Goal: Transaction & Acquisition: Book appointment/travel/reservation

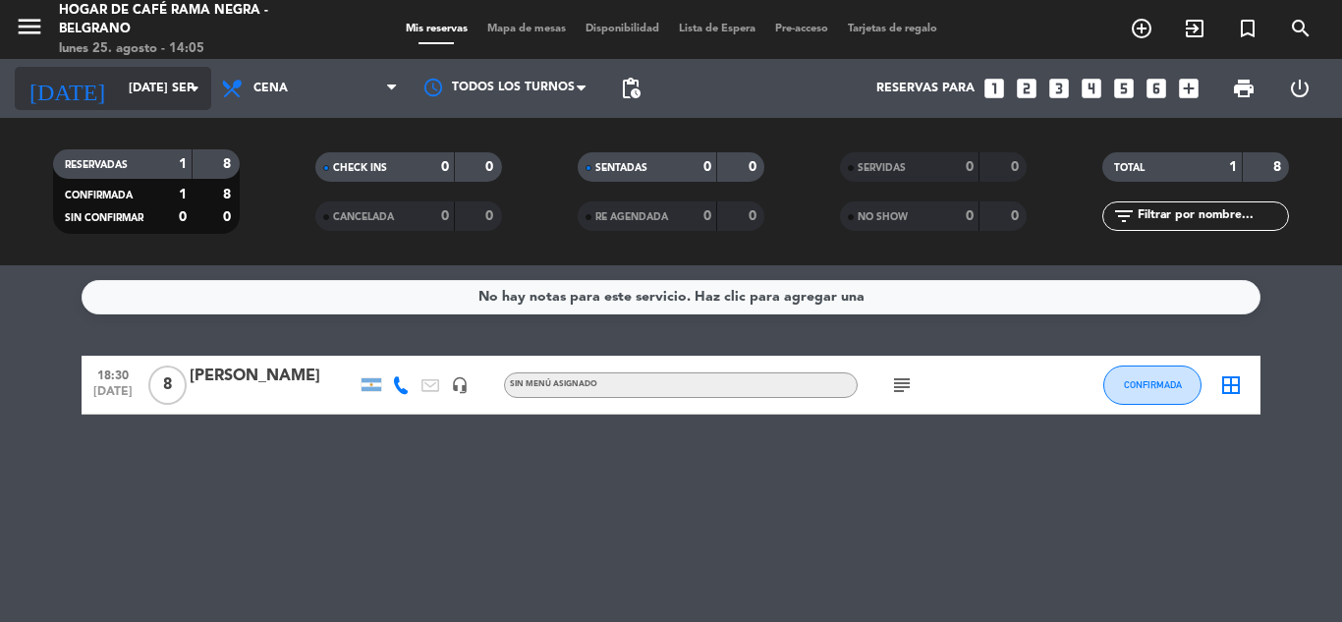
click at [119, 83] on input "[DATE] sep." at bounding box center [202, 88] width 166 height 33
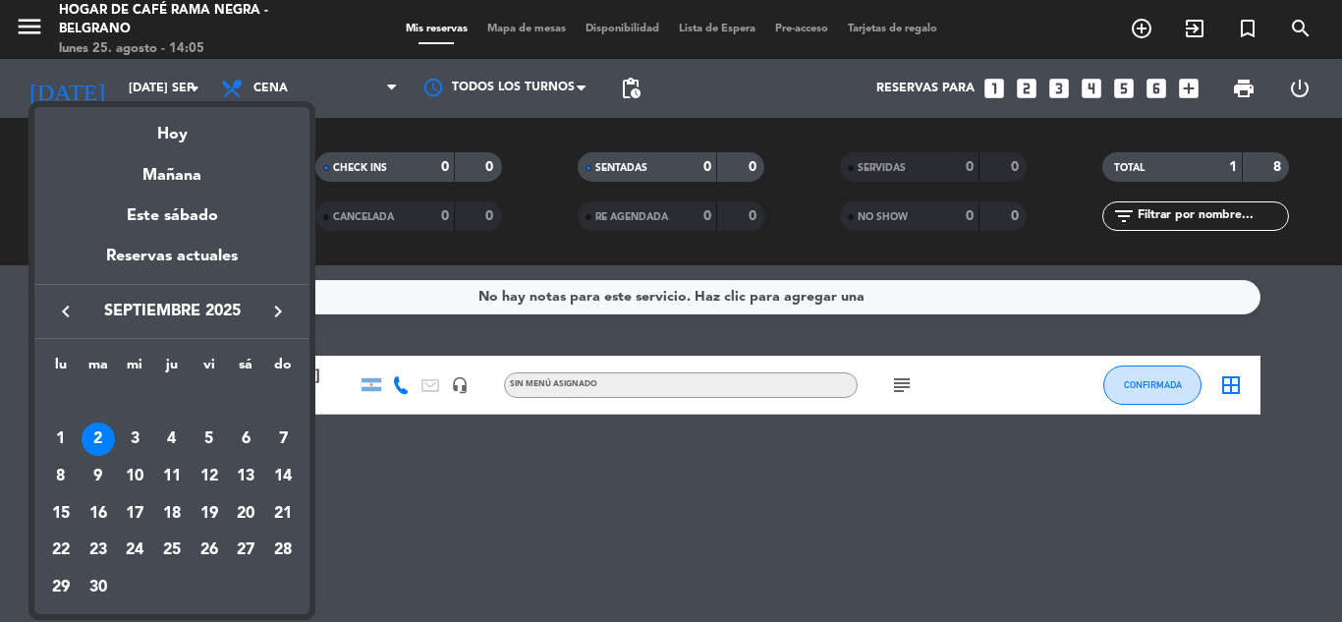
drag, startPoint x: 403, startPoint y: 490, endPoint x: 367, endPoint y: 478, distance: 37.6
click at [399, 490] on div at bounding box center [671, 311] width 1342 height 622
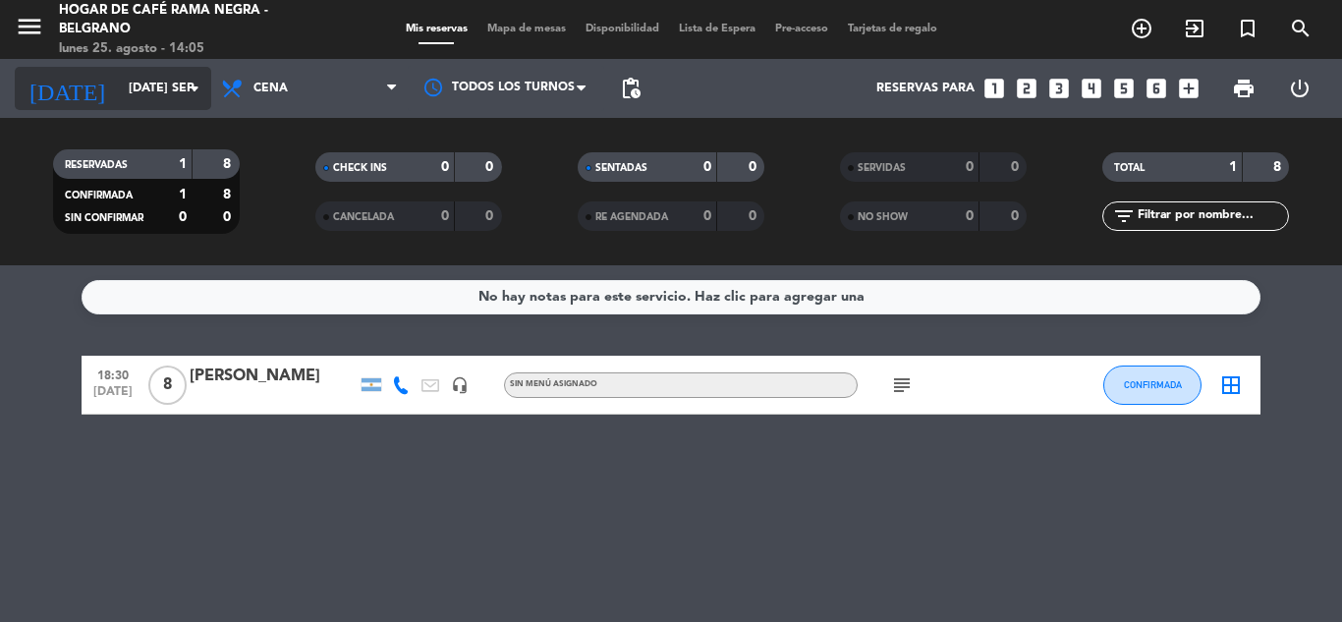
click at [119, 84] on input "[DATE] sep." at bounding box center [202, 88] width 166 height 33
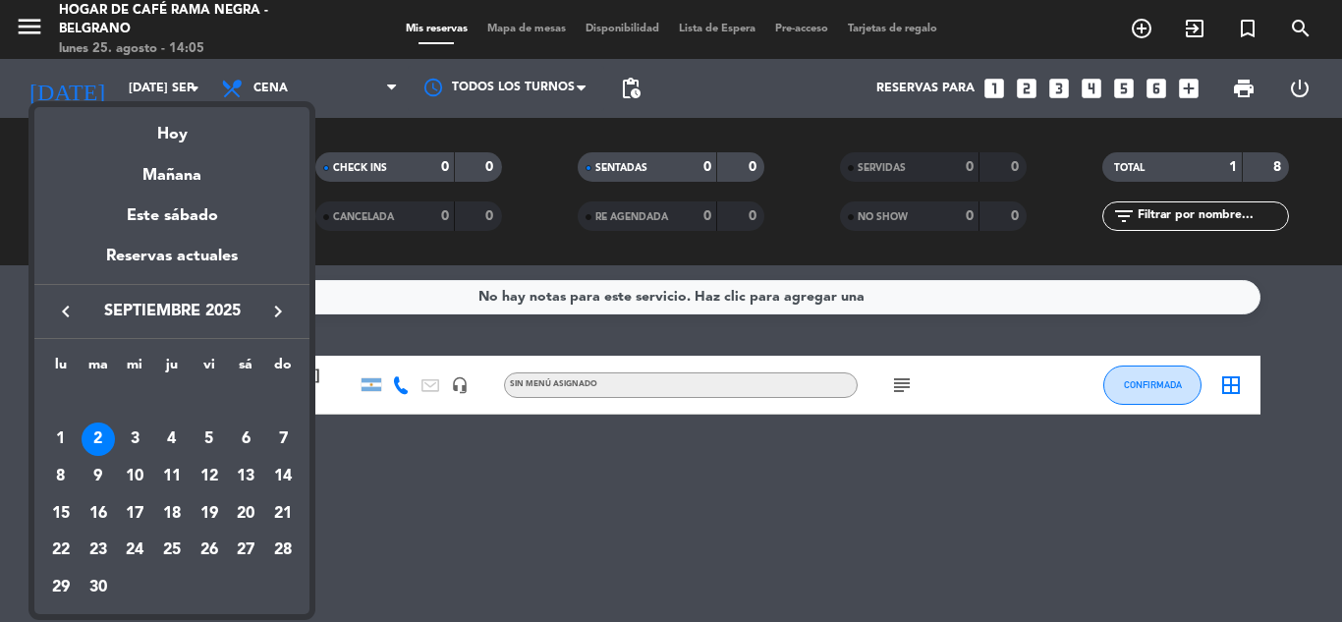
click at [56, 319] on icon "keyboard_arrow_left" at bounding box center [66, 312] width 24 height 24
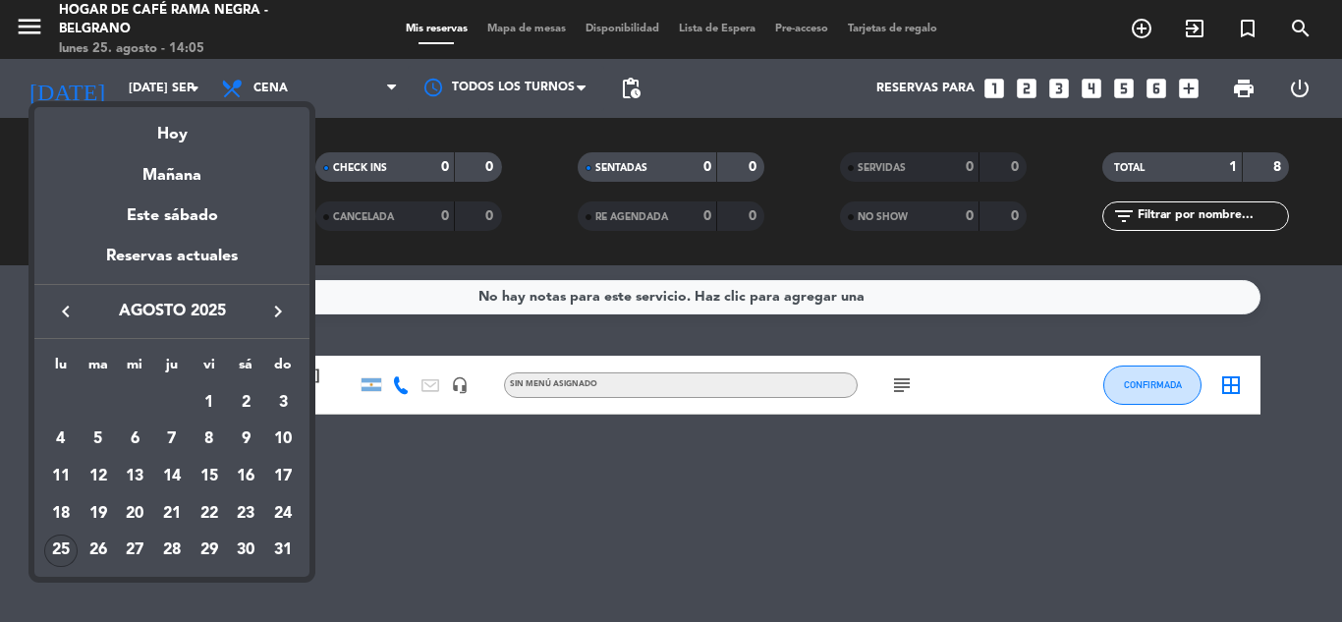
click at [54, 548] on div "25" at bounding box center [60, 551] width 33 height 33
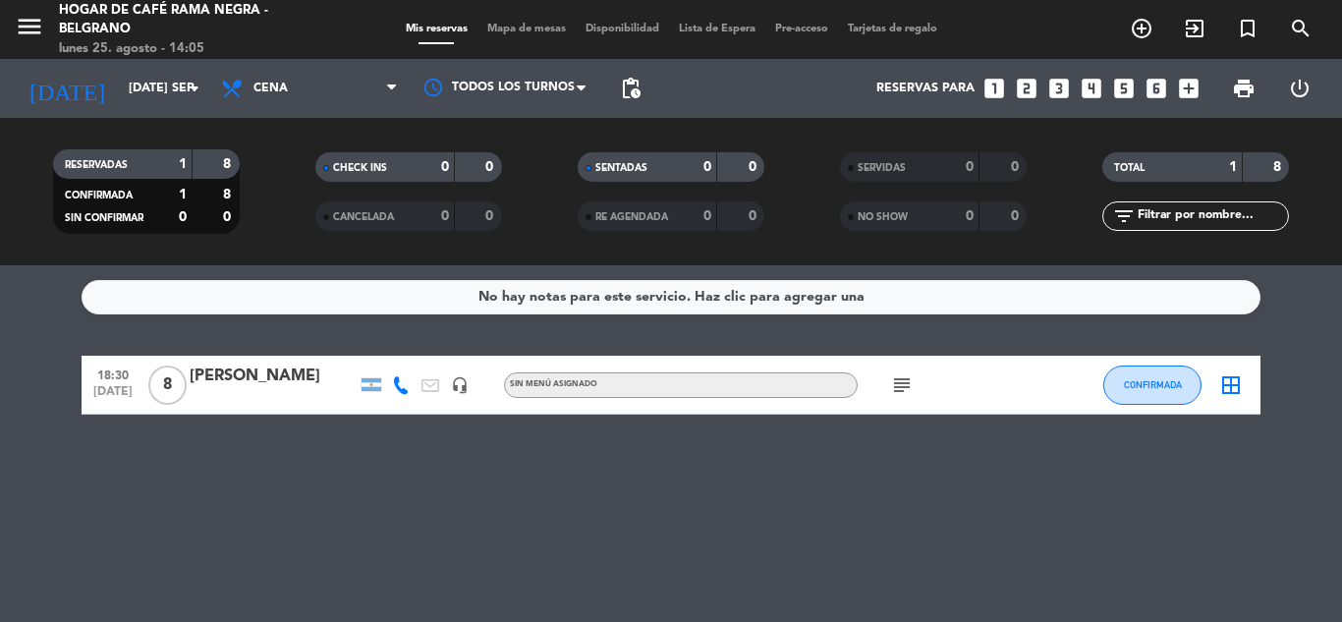
type input "lun. 25 ago."
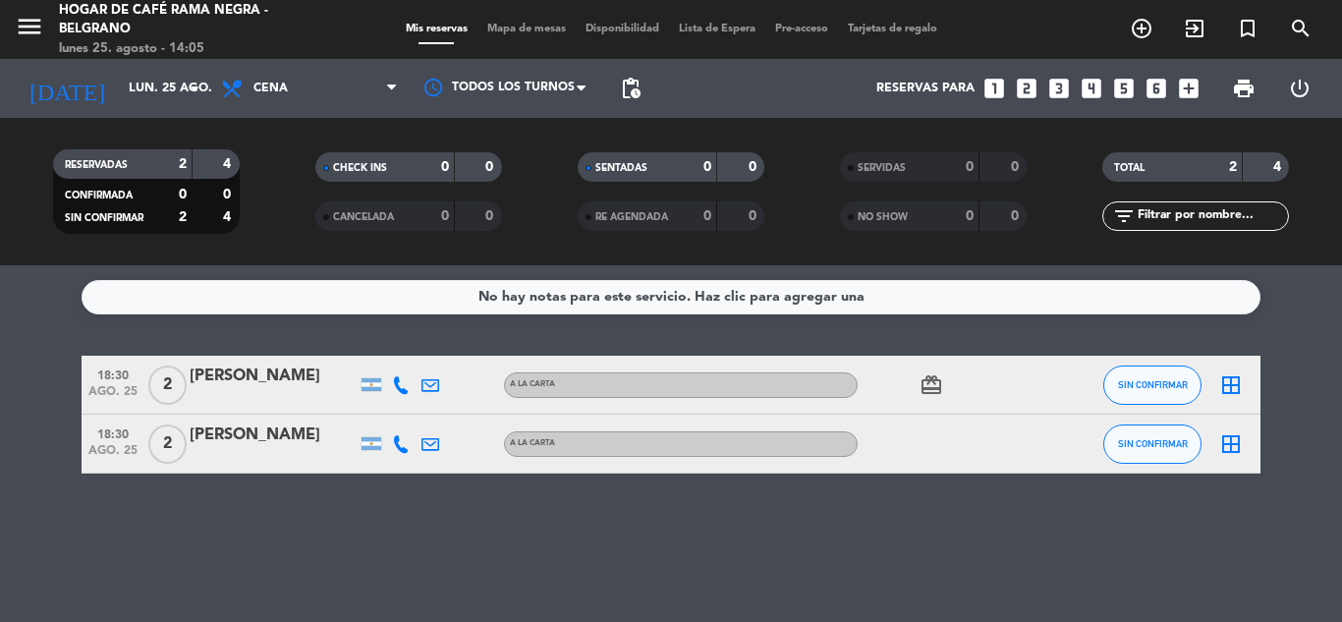
click at [376, 542] on div "No hay notas para este servicio. Haz clic para agregar una 18:30 ago. 25 2 [PER…" at bounding box center [671, 443] width 1342 height 357
click at [301, 541] on div "No hay notas para este servicio. Haz clic para agregar una 18:30 ago. 25 2 [PER…" at bounding box center [671, 443] width 1342 height 357
drag, startPoint x: 222, startPoint y: 457, endPoint x: 162, endPoint y: 347, distance: 125.3
click at [162, 347] on div "No hay notas para este servicio. Haz clic para agregar una 18:30 ago. 25 2 [PER…" at bounding box center [671, 443] width 1342 height 357
drag, startPoint x: 310, startPoint y: 540, endPoint x: 289, endPoint y: 538, distance: 20.7
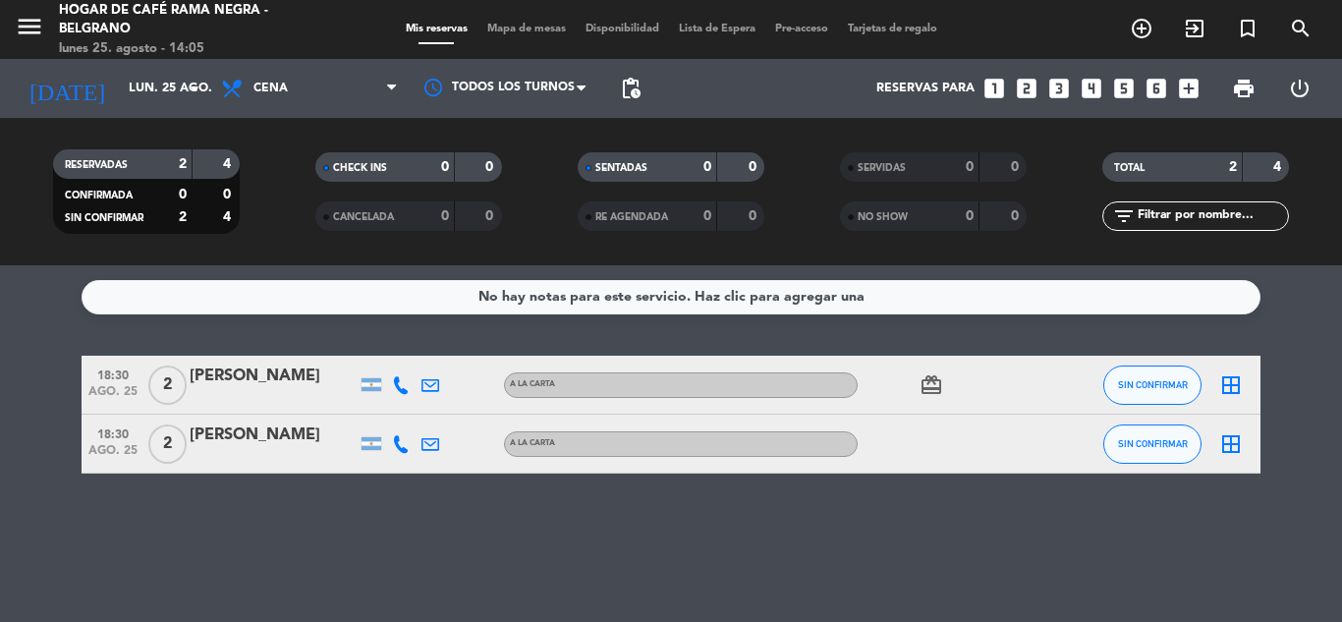
click at [305, 542] on div "No hay notas para este servicio. Haz clic para agregar una 18:30 ago. 25 2 [PER…" at bounding box center [671, 443] width 1342 height 357
drag, startPoint x: 241, startPoint y: 487, endPoint x: 152, endPoint y: 344, distance: 168.5
click at [152, 344] on div "No hay notas para este servicio. Haz clic para agregar una 18:30 ago. 25 2 [PER…" at bounding box center [671, 443] width 1342 height 357
click at [254, 483] on div "No hay notas para este servicio. Haz clic para agregar una 18:30 ago. 25 2 [PER…" at bounding box center [671, 443] width 1342 height 357
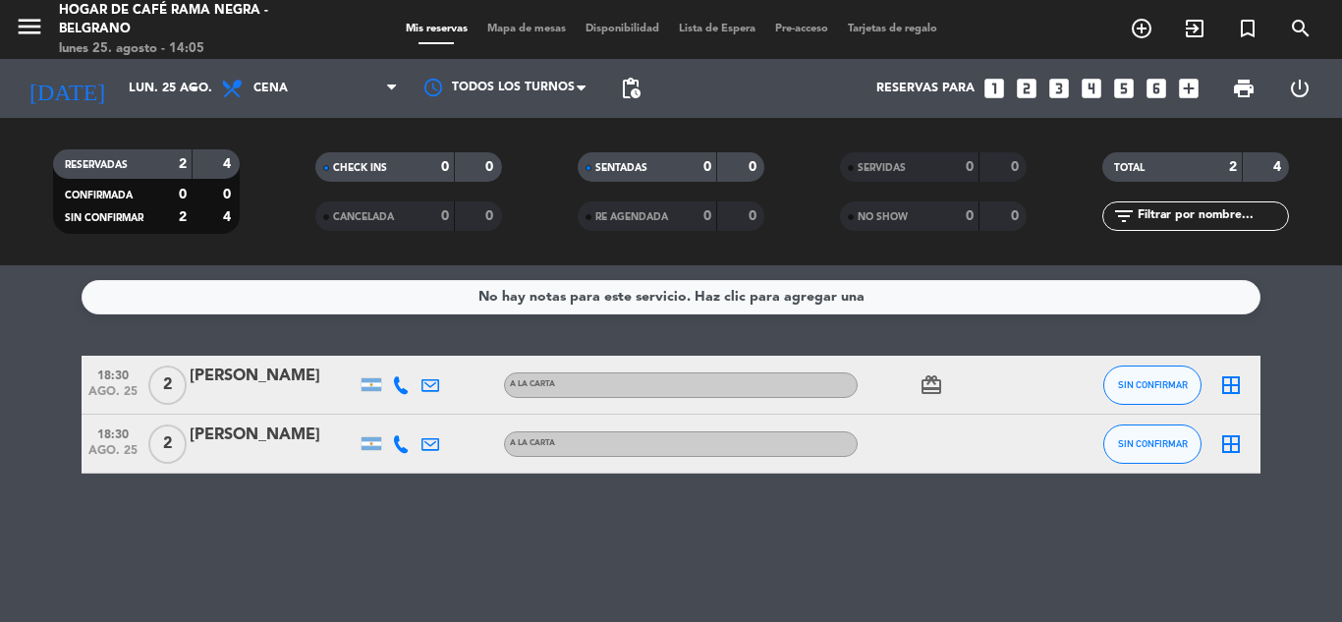
drag, startPoint x: 251, startPoint y: 480, endPoint x: 134, endPoint y: 390, distance: 147.8
click at [145, 399] on div "No hay notas para este servicio. Haz clic para agregar una 18:30 ago. 25 2 [PER…" at bounding box center [671, 443] width 1342 height 357
click at [298, 548] on div "No hay notas para este servicio. Haz clic para agregar una 18:30 ago. 25 2 [PER…" at bounding box center [671, 443] width 1342 height 357
drag, startPoint x: 194, startPoint y: 488, endPoint x: 174, endPoint y: 417, distance: 74.4
click at [174, 417] on div "No hay notas para este servicio. Haz clic para agregar una 18:30 ago. 25 2 [PER…" at bounding box center [671, 443] width 1342 height 357
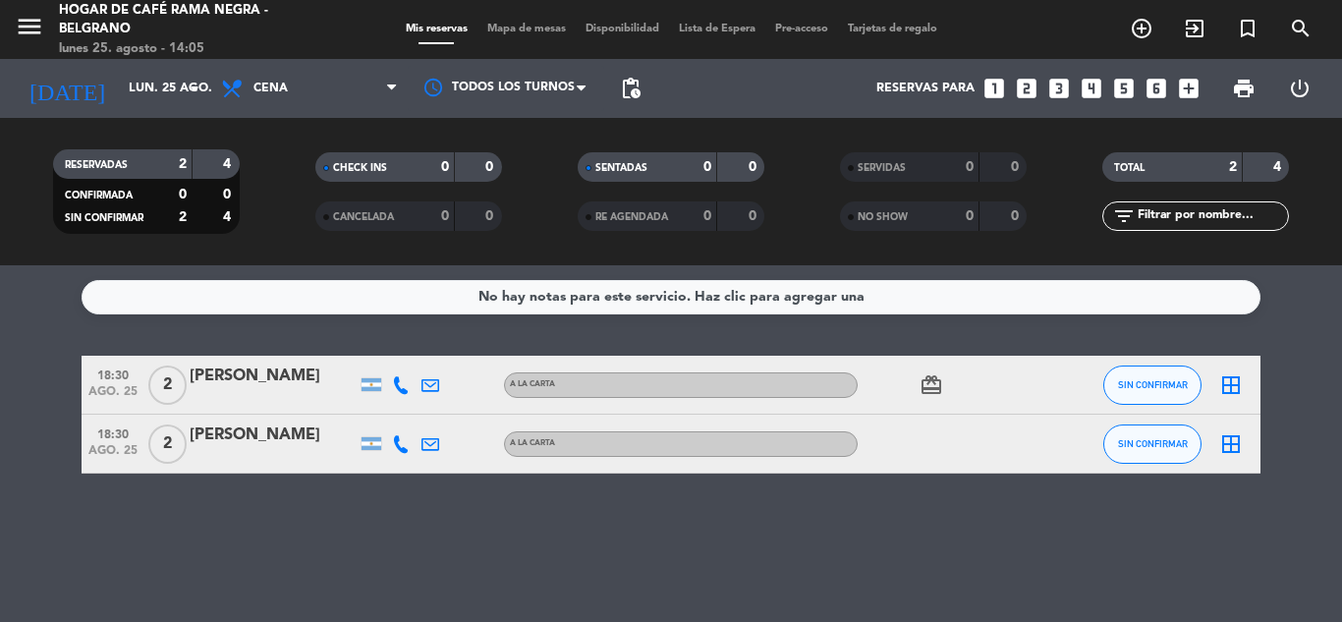
click at [265, 503] on div "No hay notas para este servicio. Haz clic para agregar una 18:30 ago. 25 2 [PER…" at bounding box center [671, 443] width 1342 height 357
drag, startPoint x: 203, startPoint y: 483, endPoint x: 91, endPoint y: 407, distance: 135.7
click at [74, 361] on div "No hay notas para este servicio. Haz clic para agregar una 18:30 ago. 25 2 [PER…" at bounding box center [671, 443] width 1342 height 357
click at [233, 565] on div "No hay notas para este servicio. Haz clic para agregar una 18:30 ago. 25 2 [PER…" at bounding box center [671, 443] width 1342 height 357
drag, startPoint x: 216, startPoint y: 536, endPoint x: 110, endPoint y: 382, distance: 187.2
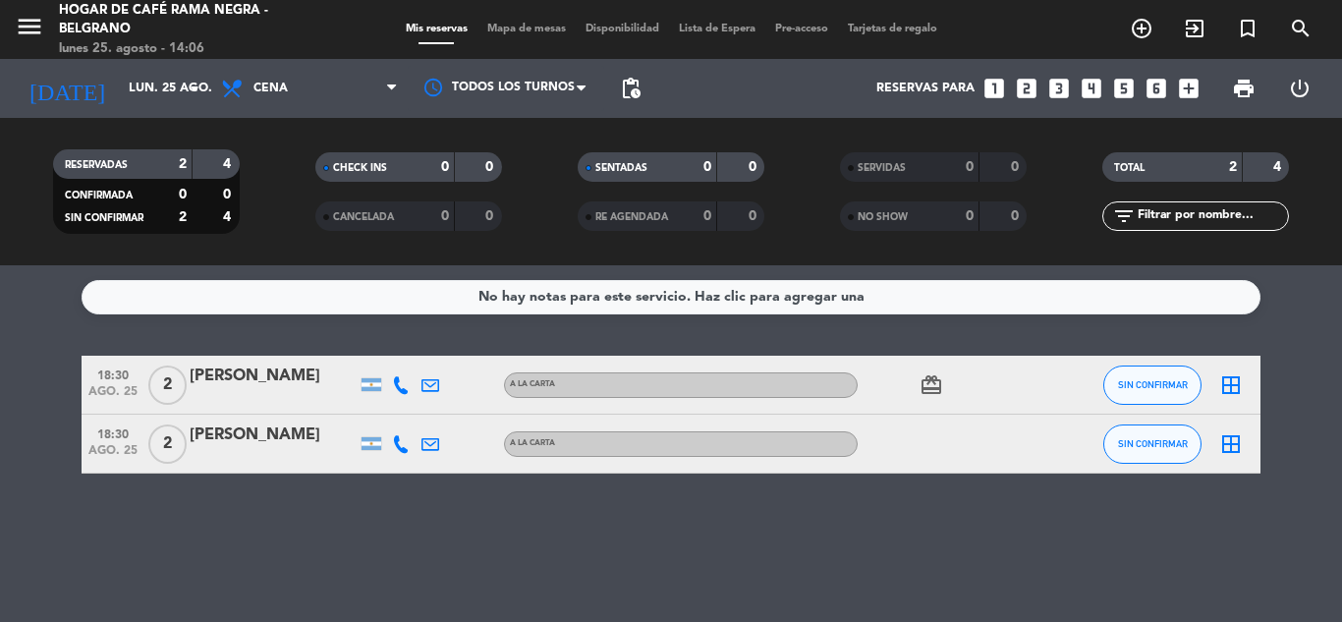
click at [112, 383] on div "No hay notas para este servicio. Haz clic para agregar una 18:30 ago. 25 2 [PER…" at bounding box center [671, 443] width 1342 height 357
click at [207, 484] on div "No hay notas para este servicio. Haz clic para agregar una 18:30 ago. 25 2 [PER…" at bounding box center [671, 443] width 1342 height 357
click at [1140, 24] on icon "add_circle_outline" at bounding box center [1142, 29] width 24 height 24
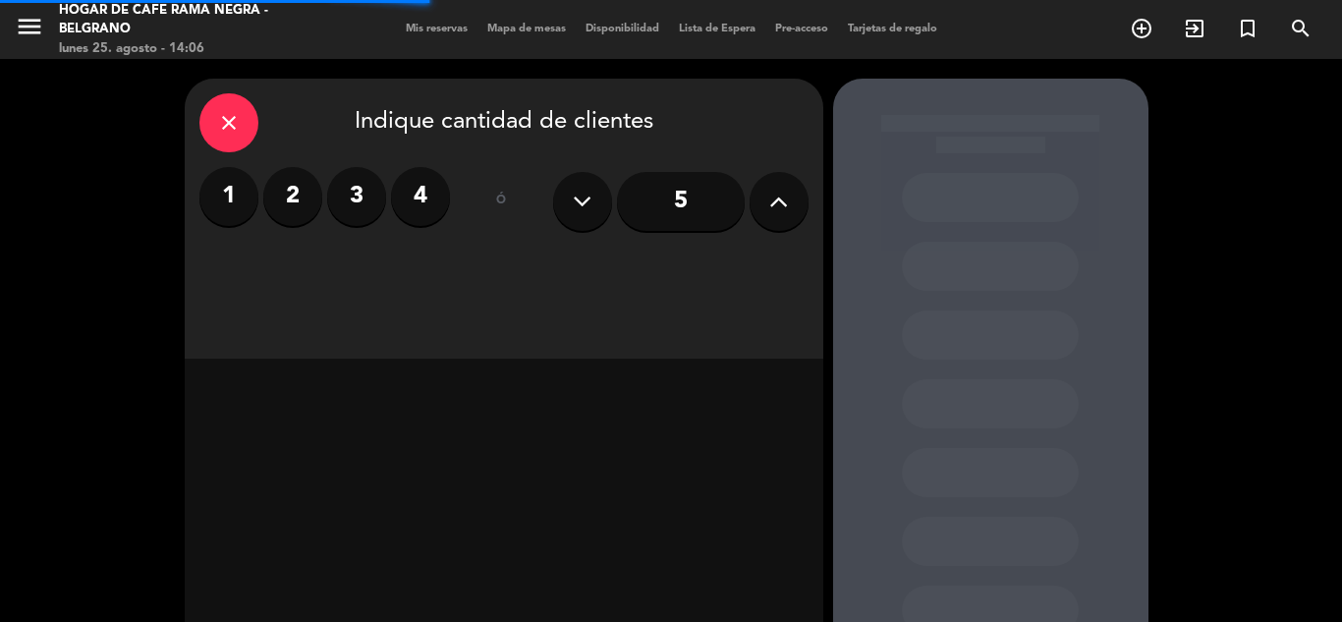
click at [769, 194] on icon at bounding box center [778, 201] width 19 height 29
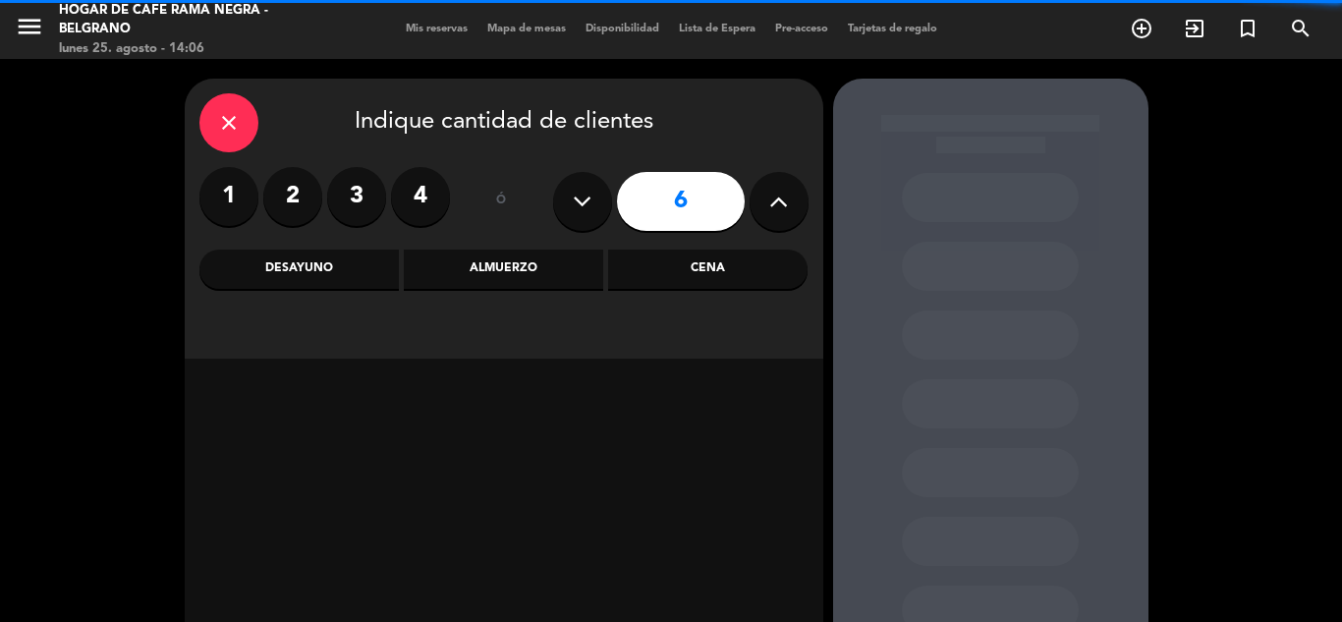
click at [769, 194] on icon at bounding box center [778, 201] width 19 height 29
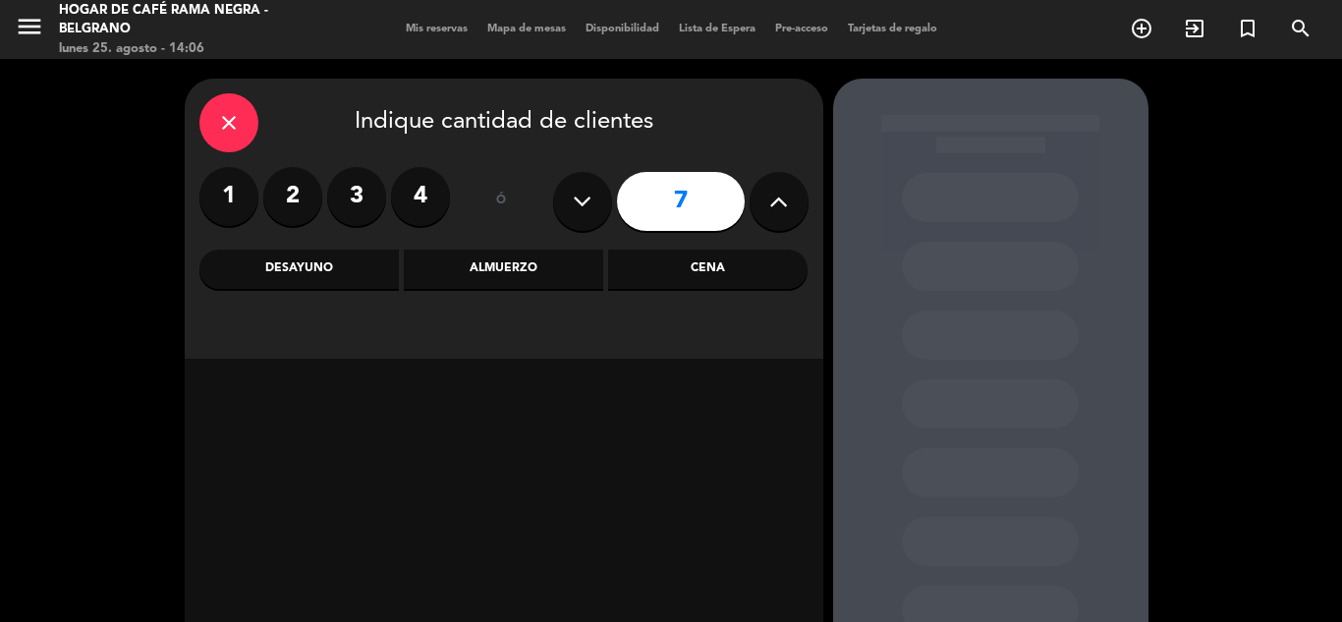
click at [769, 194] on icon at bounding box center [778, 201] width 19 height 29
click at [590, 199] on icon at bounding box center [582, 201] width 19 height 29
click at [782, 210] on icon at bounding box center [778, 201] width 19 height 29
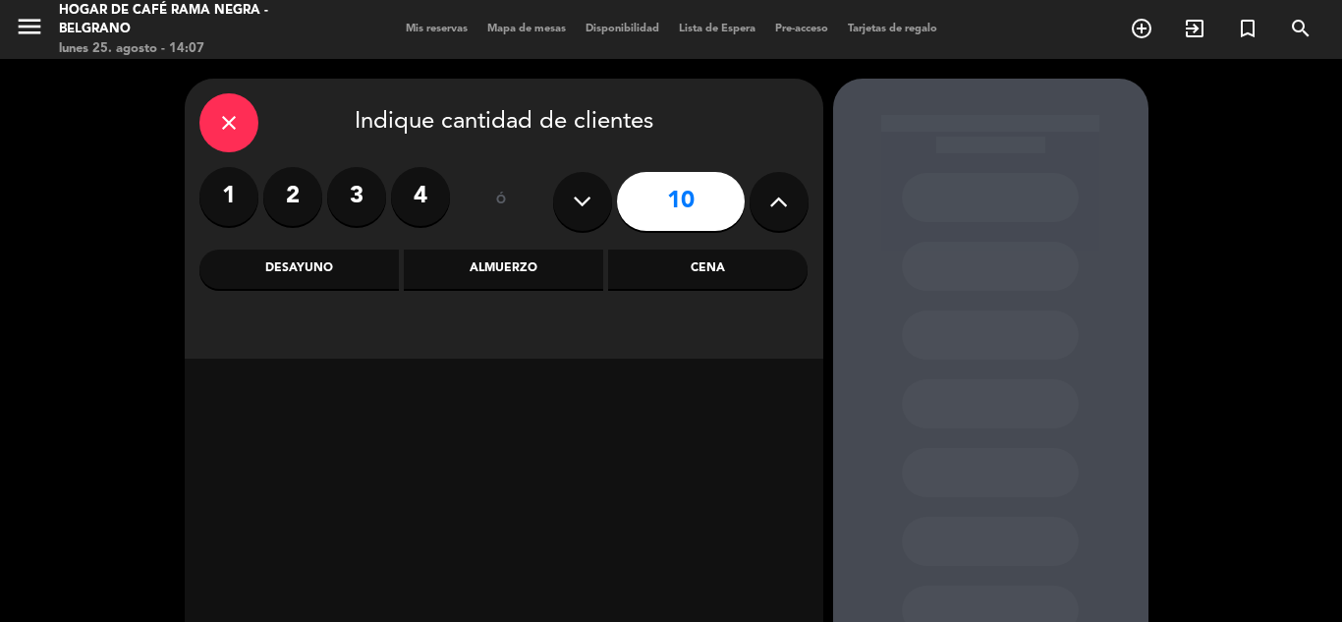
click at [782, 210] on icon at bounding box center [778, 201] width 19 height 29
click at [569, 199] on button at bounding box center [582, 201] width 59 height 59
type input "11"
click at [656, 269] on div "Cena" at bounding box center [707, 269] width 199 height 39
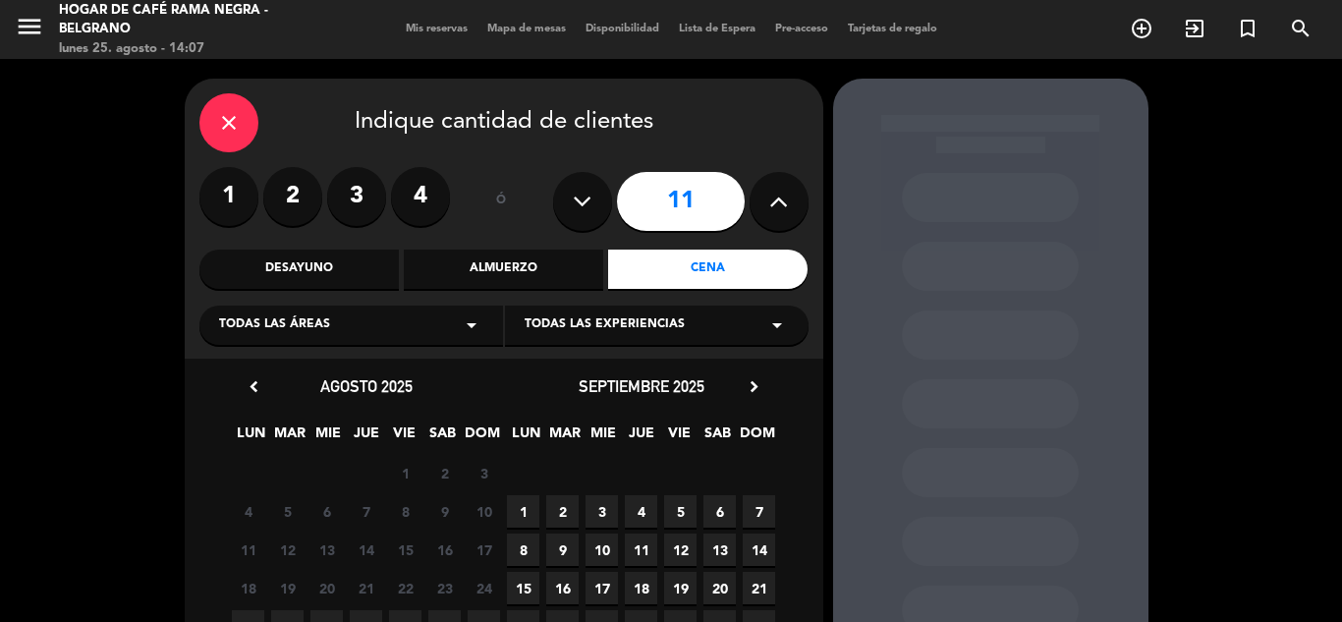
scroll to position [98, 0]
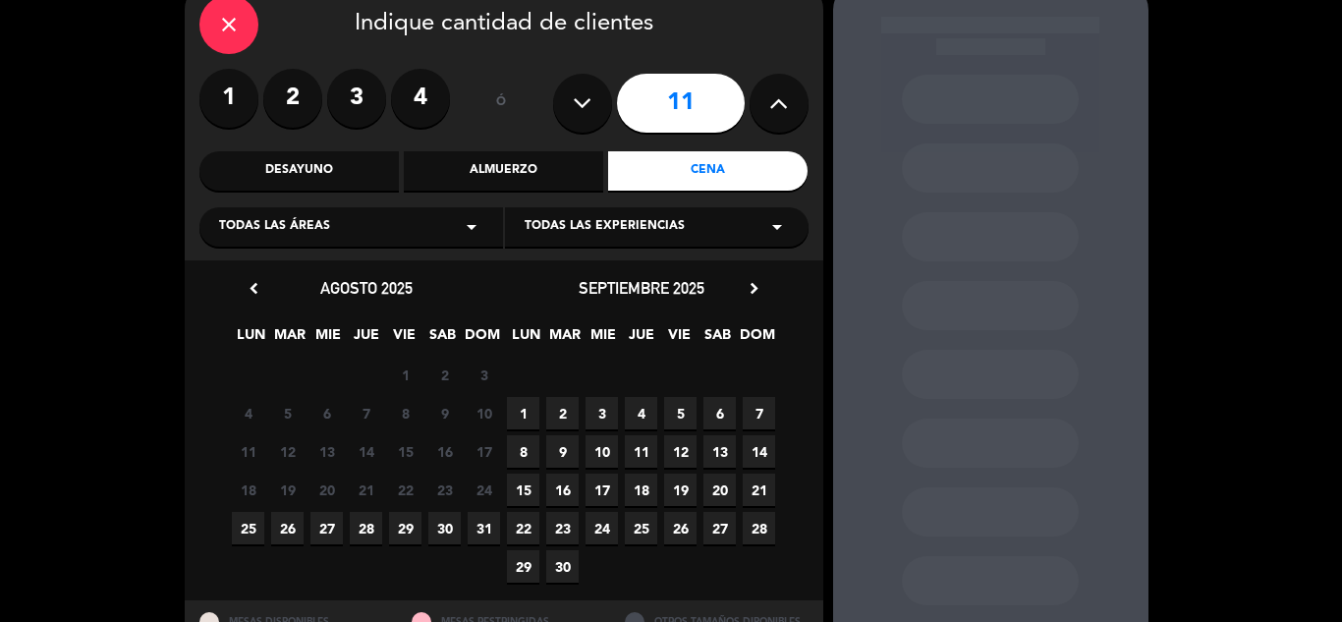
click at [250, 516] on span "25" at bounding box center [248, 528] width 32 height 32
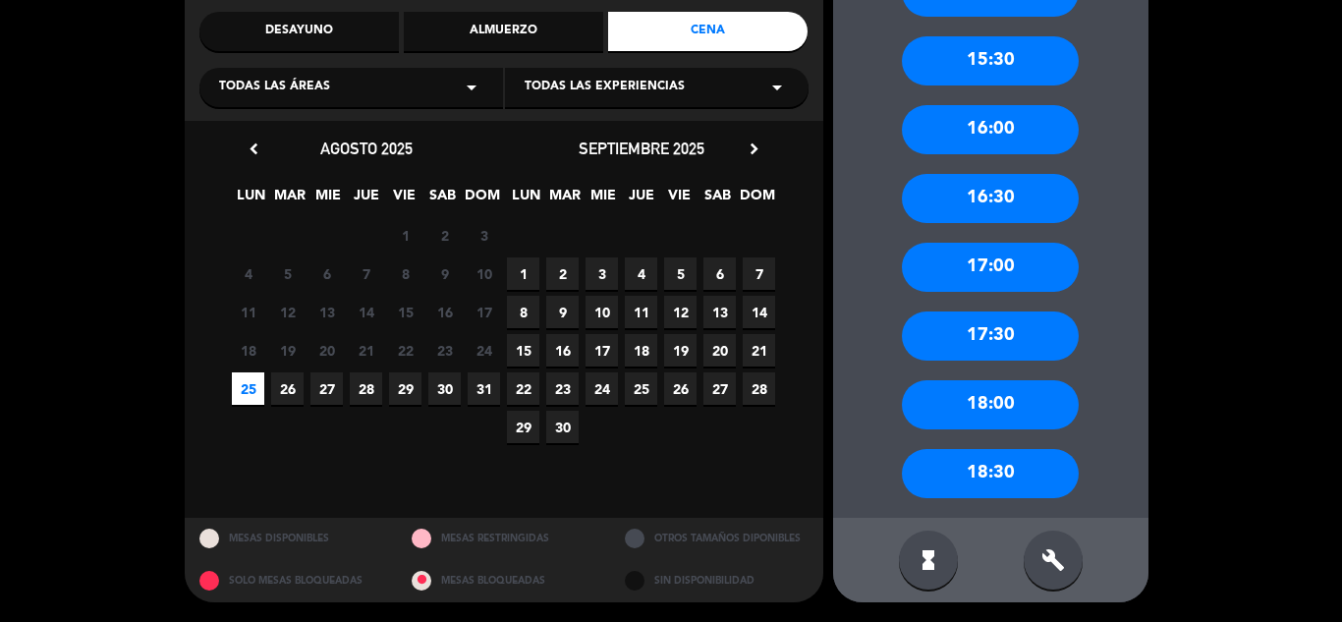
click at [980, 483] on div "18:30" at bounding box center [990, 473] width 177 height 49
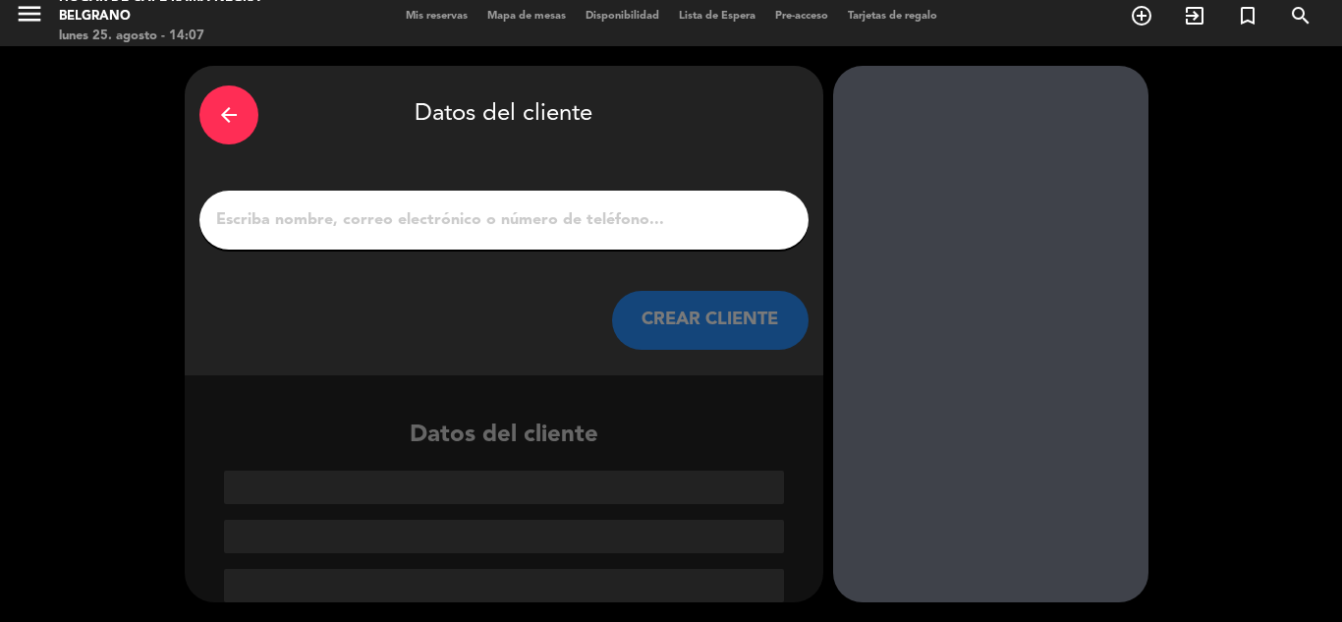
click at [593, 218] on input "1" at bounding box center [504, 220] width 580 height 28
click at [589, 227] on input "1" at bounding box center [504, 220] width 580 height 28
click at [561, 212] on input "1" at bounding box center [504, 220] width 580 height 28
click at [548, 219] on input "1" at bounding box center [504, 220] width 580 height 28
click at [539, 214] on input "1" at bounding box center [504, 220] width 580 height 28
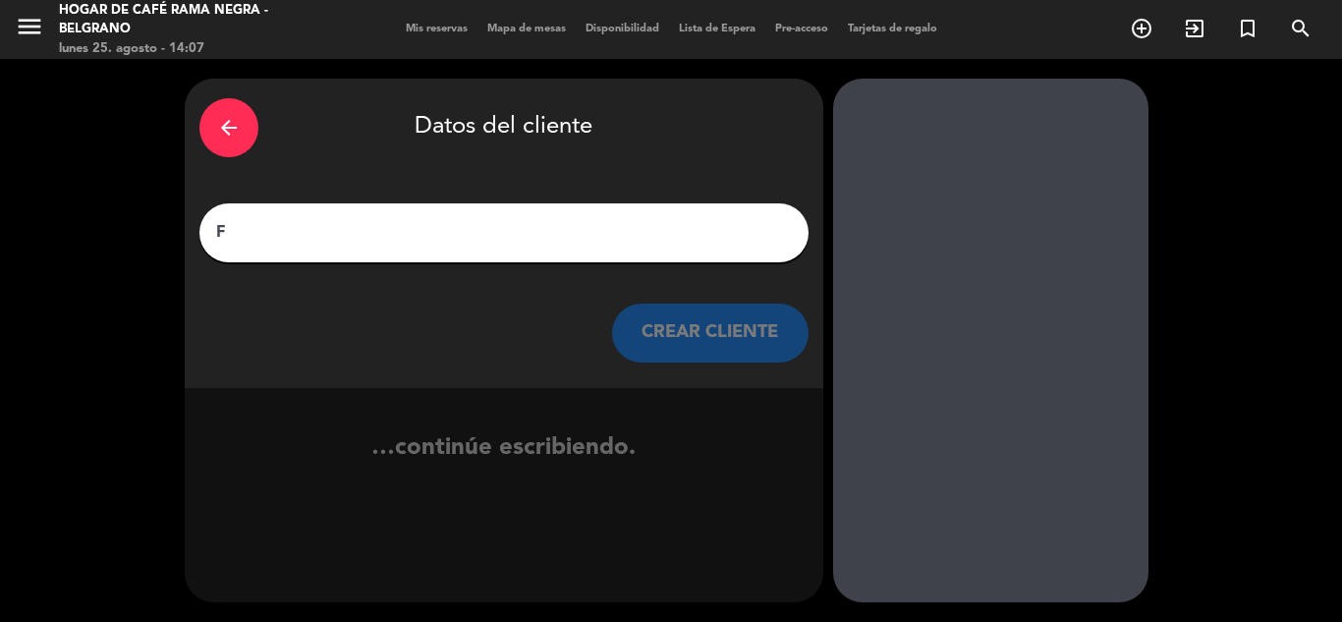
scroll to position [0, 0]
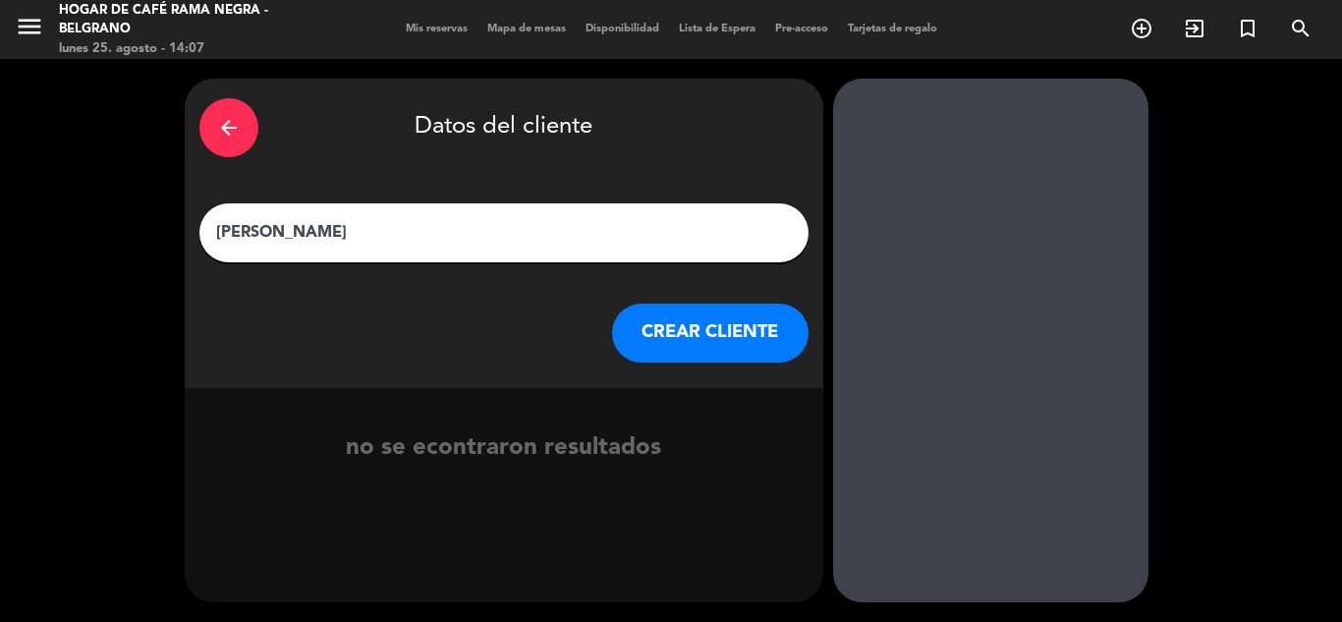
type input "[PERSON_NAME]"
click at [734, 310] on button "CREAR CLIENTE" at bounding box center [710, 333] width 197 height 59
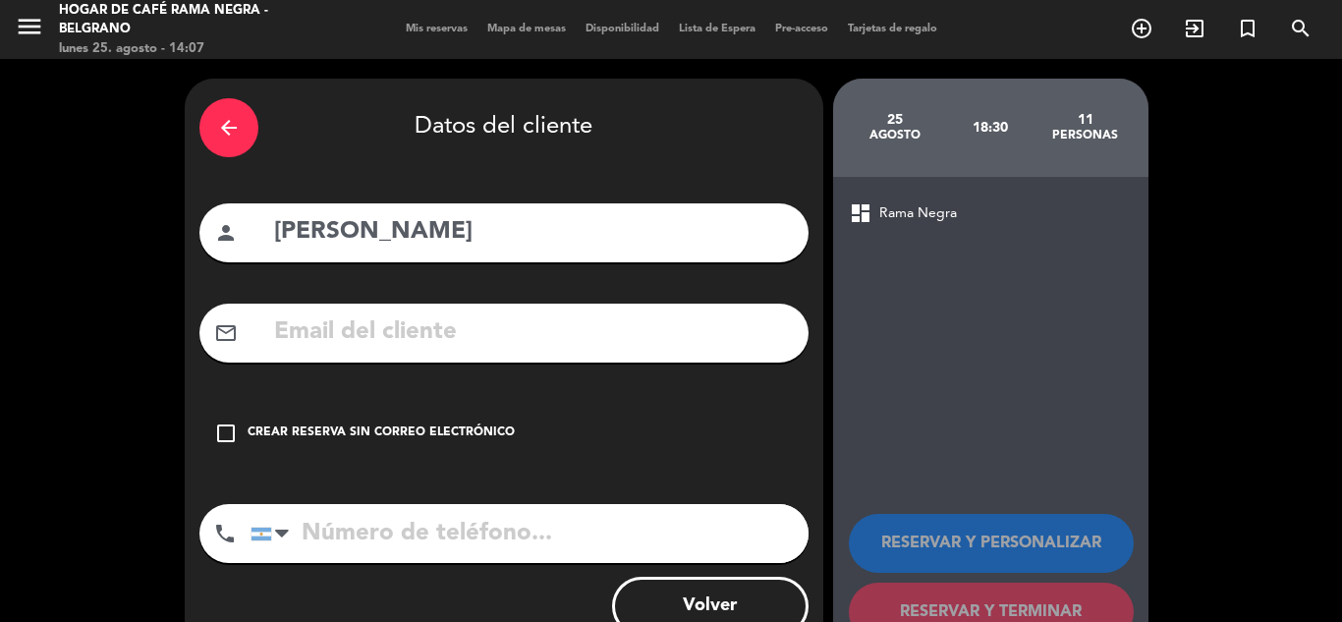
drag, startPoint x: 352, startPoint y: 538, endPoint x: 339, endPoint y: 518, distance: 24.3
click at [339, 518] on input "tel" at bounding box center [530, 533] width 558 height 59
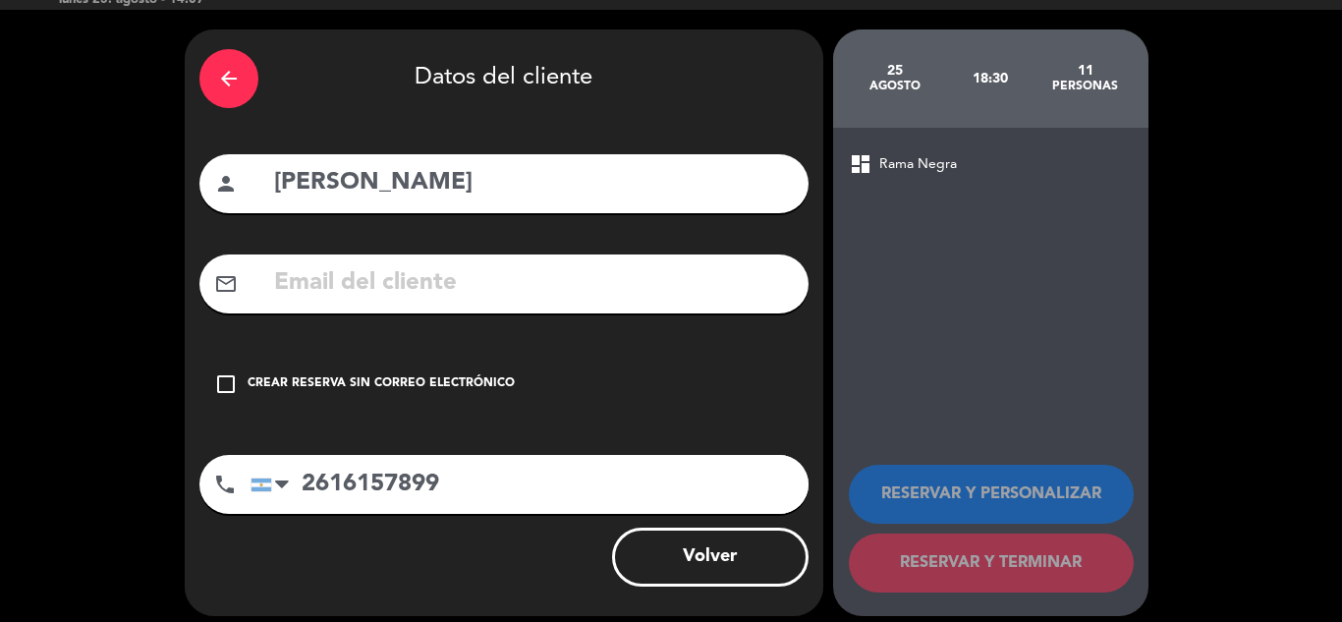
scroll to position [63, 0]
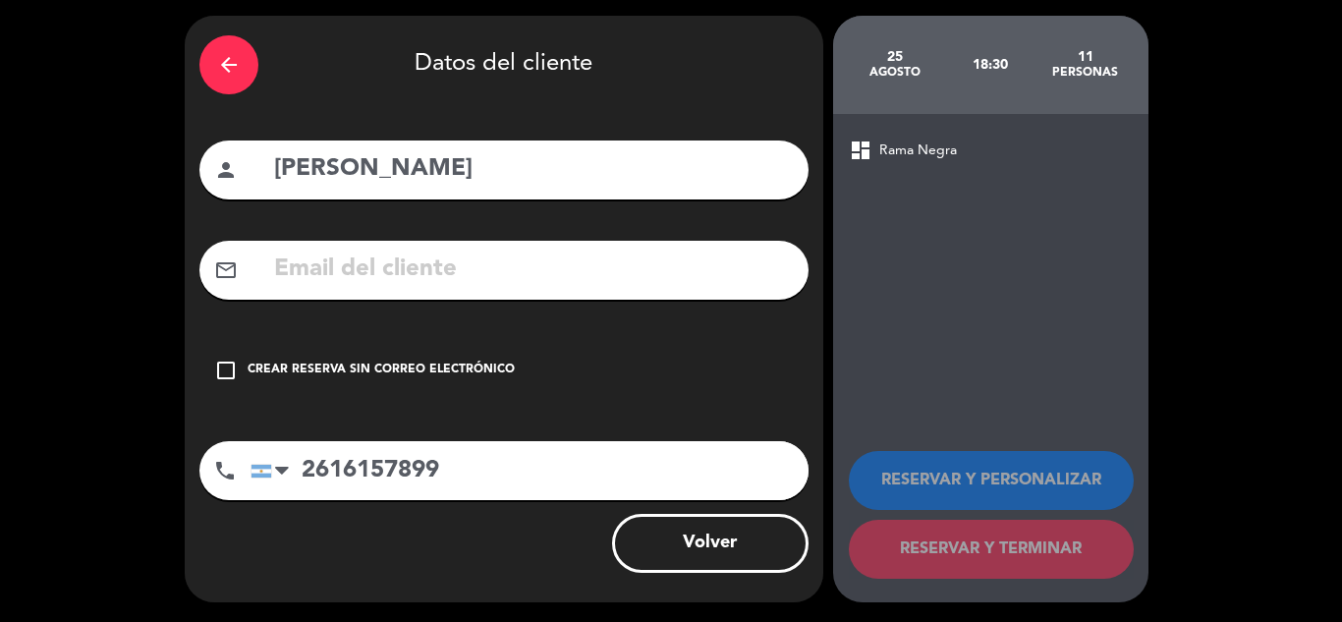
type input "2616157899"
click at [993, 450] on div "RESERVAR Y PERSONALIZAR RESERVAR Y TERMINAR" at bounding box center [991, 506] width 284 height 193
click at [404, 374] on div "Crear reserva sin correo electrónico" at bounding box center [381, 371] width 267 height 20
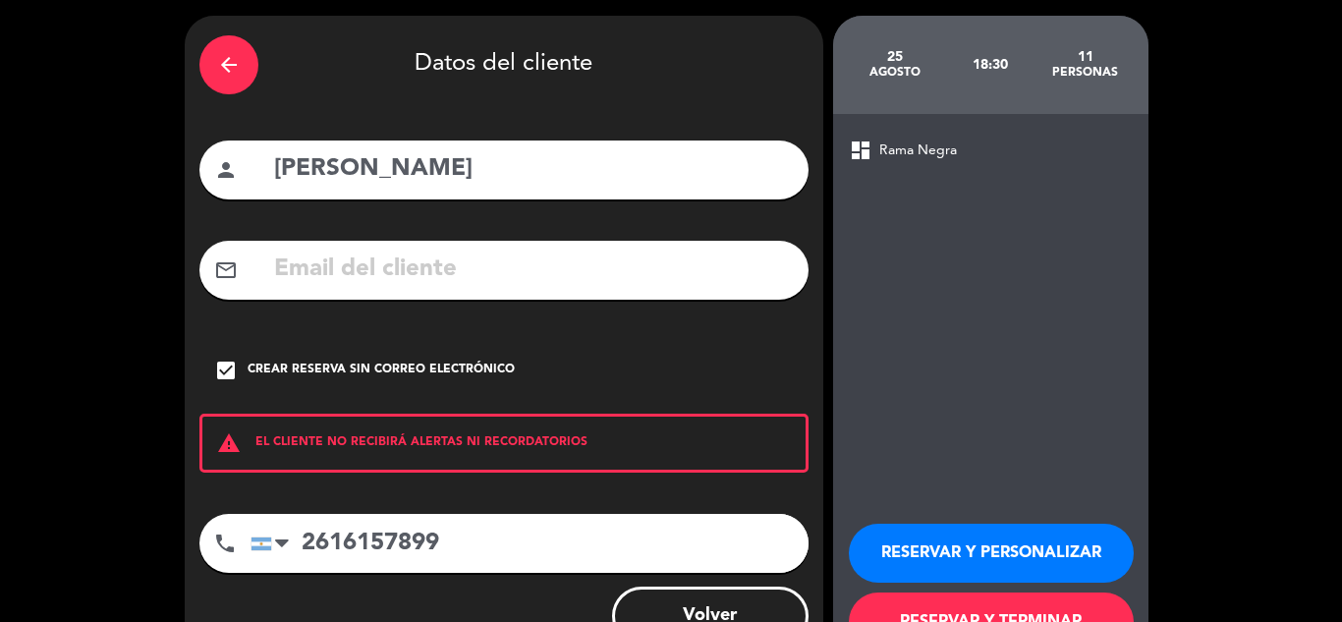
click at [959, 535] on button "RESERVAR Y PERSONALIZAR" at bounding box center [991, 553] width 285 height 59
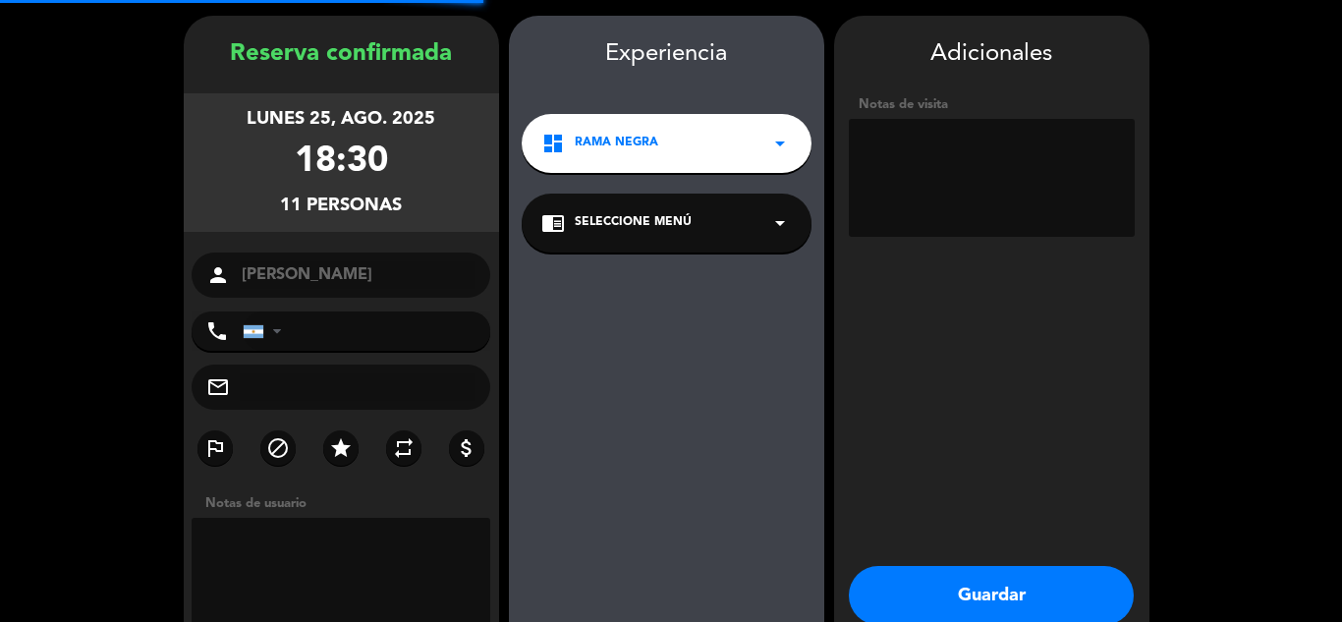
type input "[PHONE_NUMBER]"
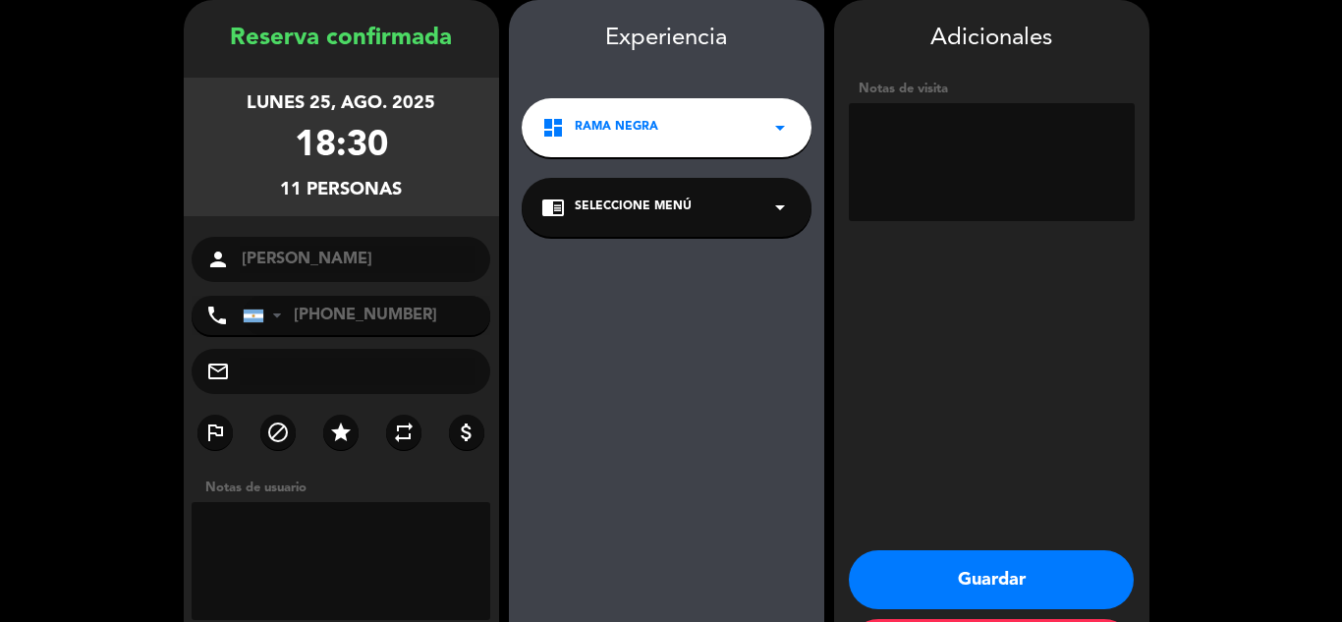
click at [907, 172] on textarea at bounding box center [992, 162] width 286 height 118
click at [905, 155] on textarea at bounding box center [992, 162] width 286 height 118
click at [975, 154] on textarea at bounding box center [992, 162] width 286 height 118
click at [1070, 130] on textarea at bounding box center [992, 162] width 286 height 118
click at [1073, 155] on textarea at bounding box center [992, 162] width 286 height 118
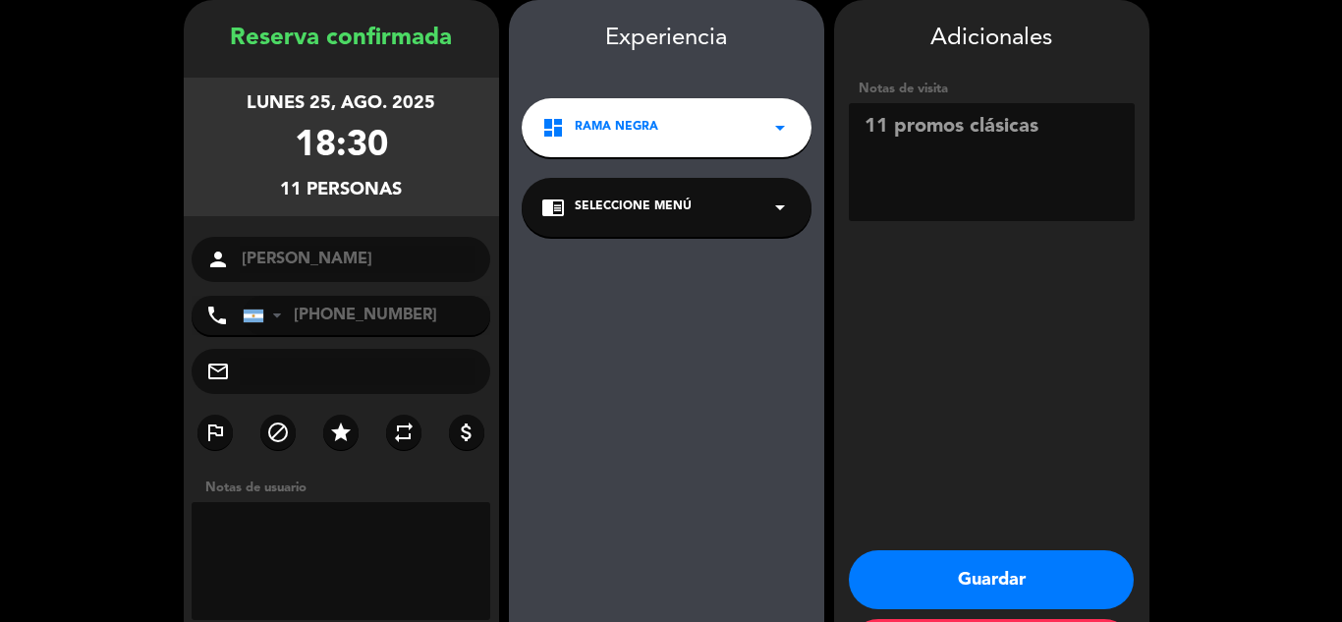
type textarea "11 promos clásicas"
click at [982, 590] on button "Guardar" at bounding box center [991, 579] width 285 height 59
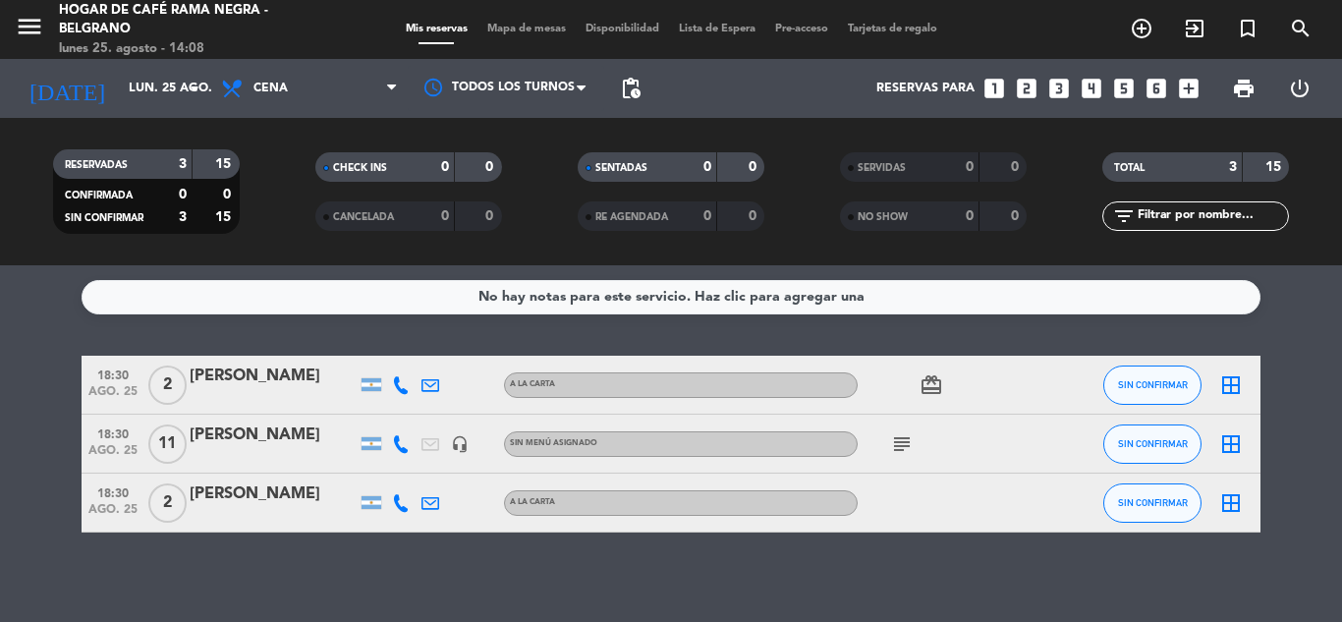
click at [935, 457] on div "subject" at bounding box center [946, 444] width 177 height 58
click at [124, 429] on span "18:30" at bounding box center [112, 433] width 49 height 23
click at [134, 461] on span "ago. 25" at bounding box center [112, 455] width 49 height 23
click at [253, 435] on div "[PERSON_NAME]" at bounding box center [273, 436] width 167 height 26
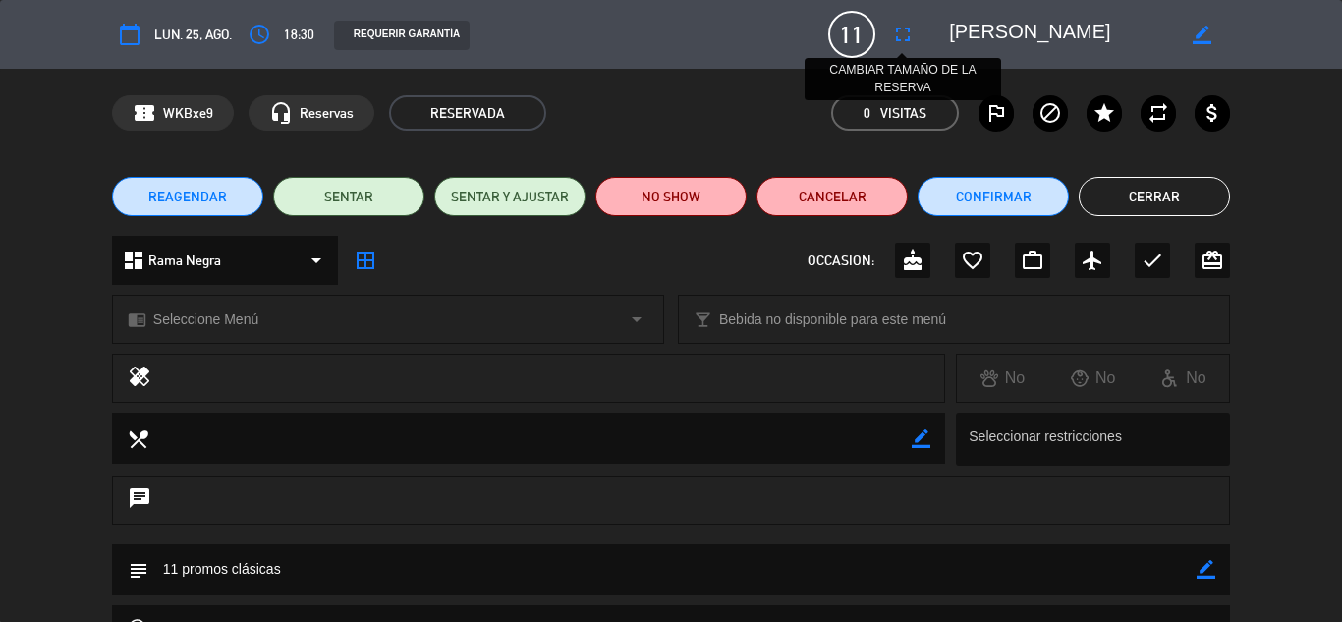
click at [906, 41] on icon "fullscreen" at bounding box center [903, 35] width 24 height 24
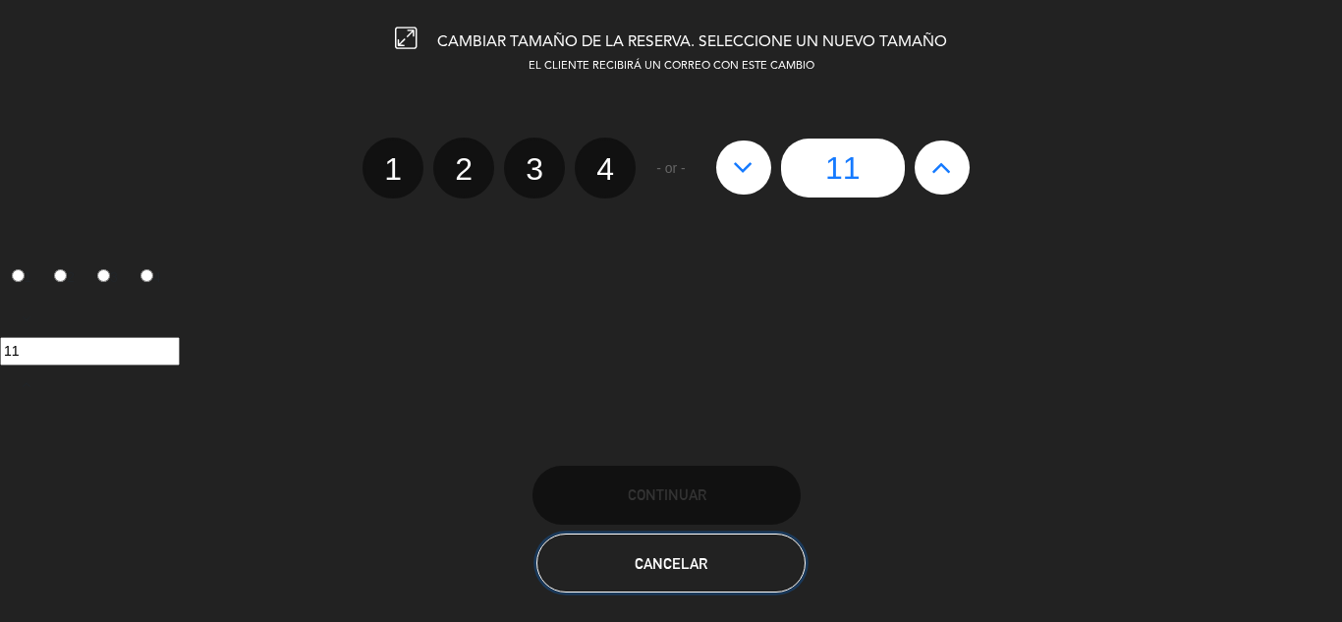
click at [629, 560] on button "Cancelar" at bounding box center [670, 563] width 268 height 59
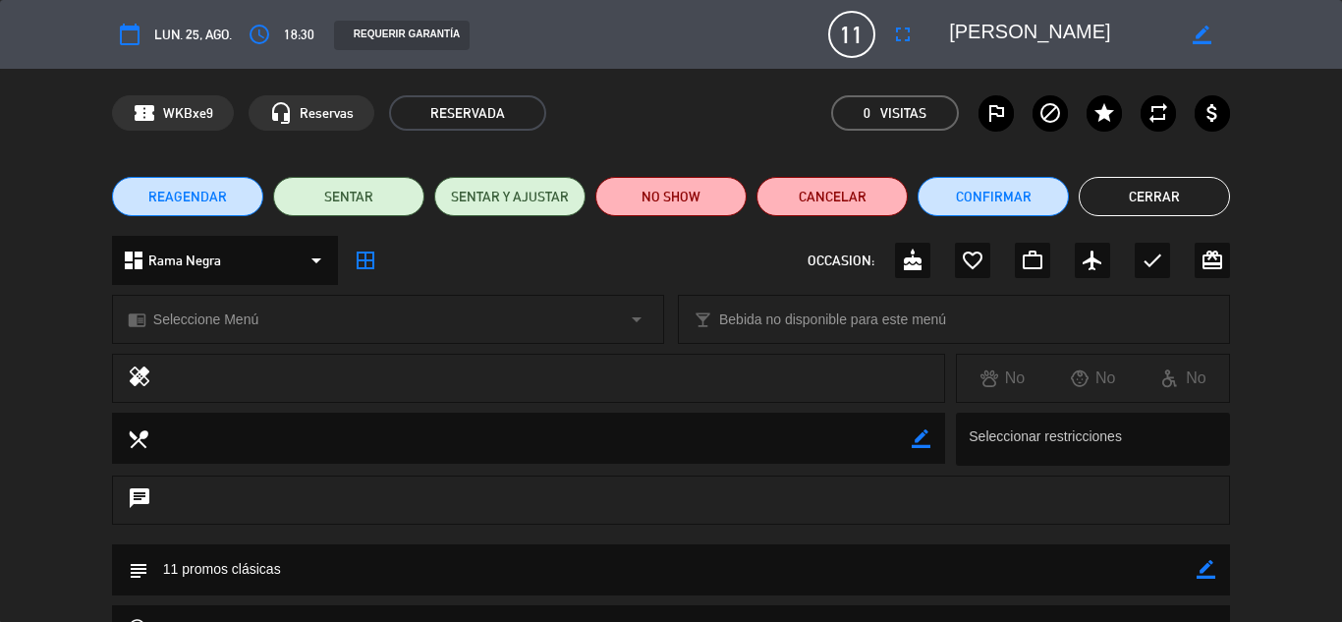
click at [1200, 37] on icon "border_color" at bounding box center [1202, 35] width 19 height 19
click at [951, 32] on textarea at bounding box center [1061, 34] width 225 height 35
type textarea "[PERSON_NAME] //// [PERSON_NAME]"
click at [1207, 39] on icon at bounding box center [1202, 35] width 19 height 19
click at [1124, 198] on button "Cerrar" at bounding box center [1154, 196] width 151 height 39
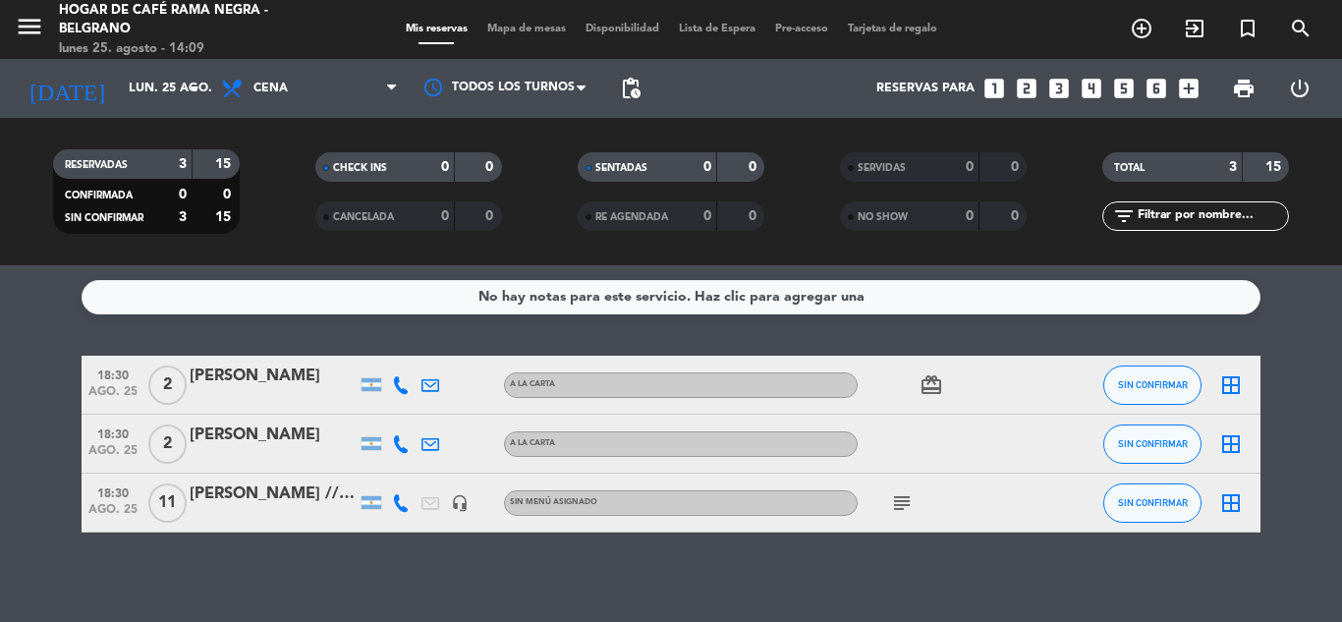
click at [1224, 505] on icon "border_all" at bounding box center [1231, 503] width 24 height 24
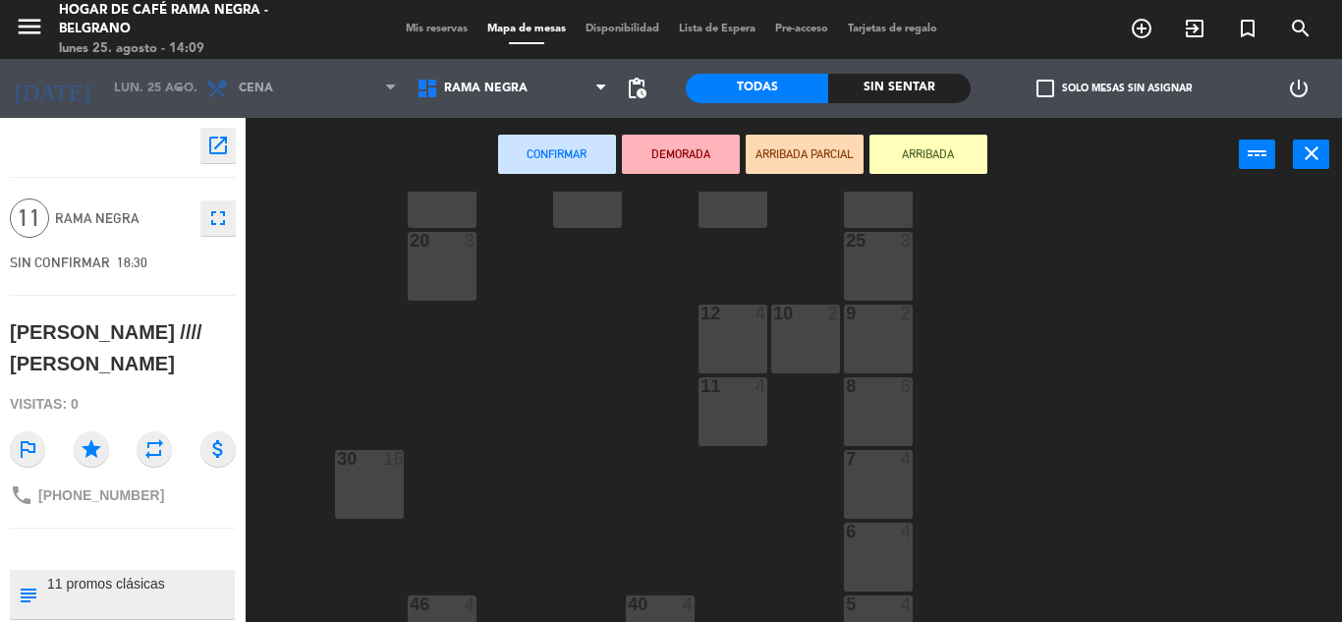
scroll to position [98, 0]
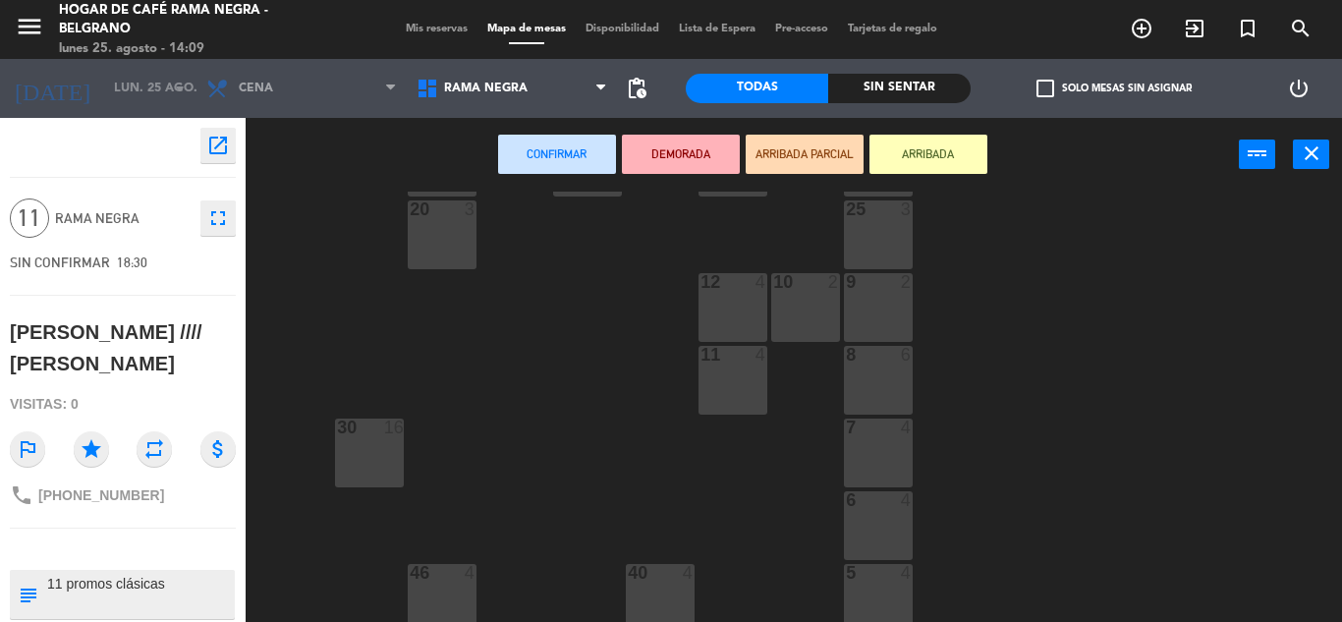
click at [364, 462] on div "30 16" at bounding box center [369, 453] width 69 height 69
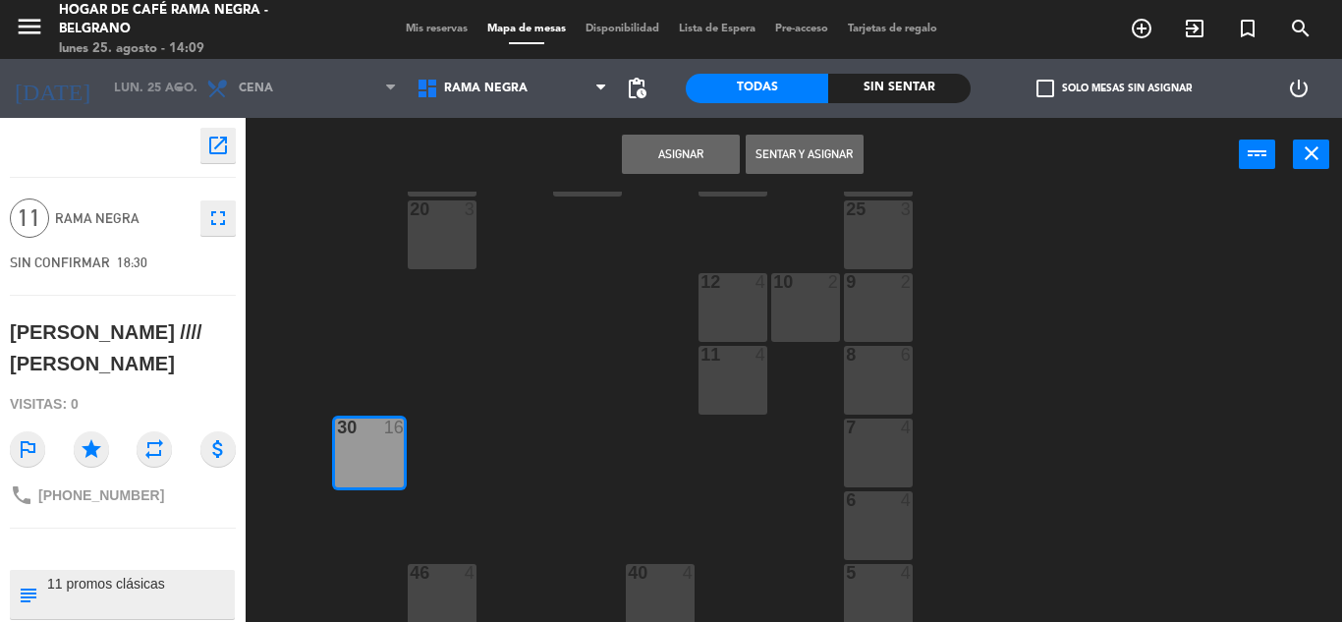
click at [689, 153] on button "Asignar" at bounding box center [681, 154] width 118 height 39
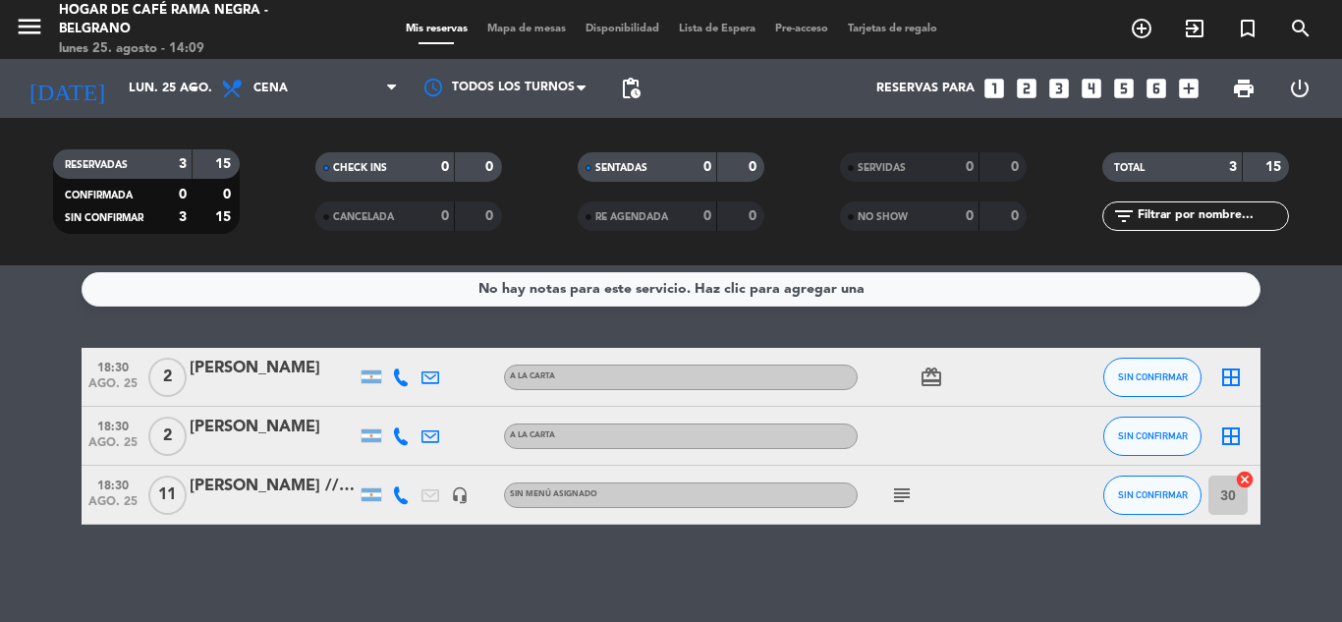
scroll to position [9, 0]
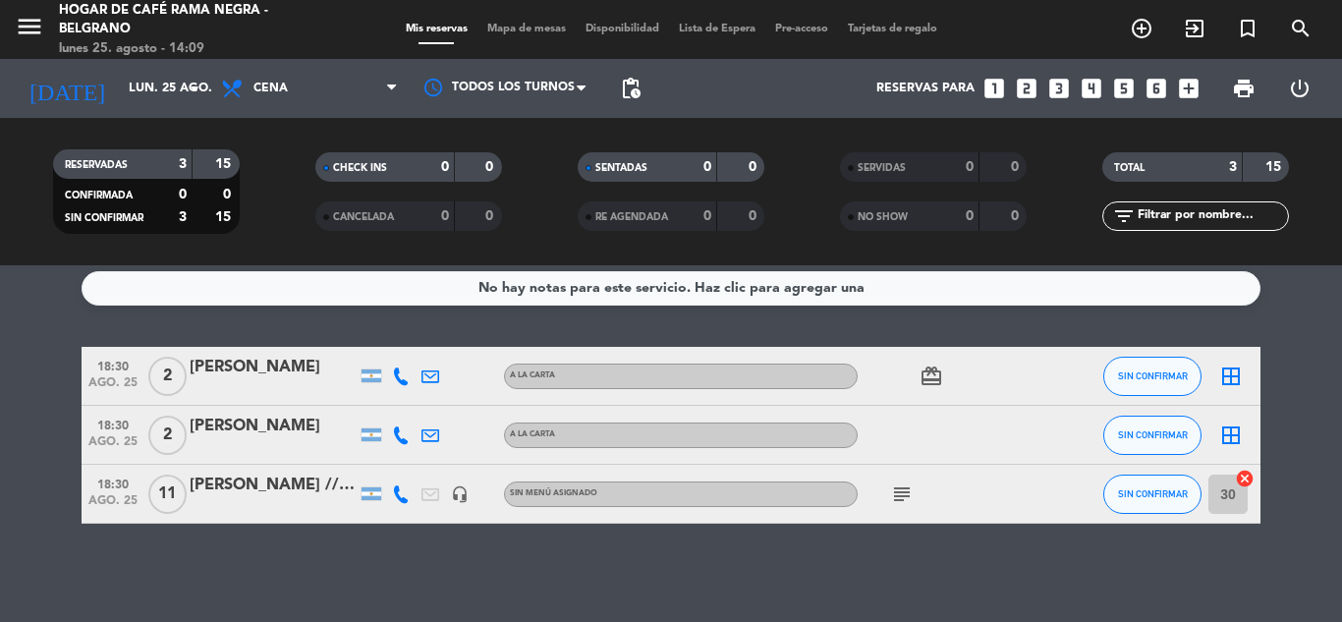
drag, startPoint x: 245, startPoint y: 542, endPoint x: 205, endPoint y: 397, distance: 150.6
click at [205, 368] on div "No hay notas para este servicio. Haz clic para agregar una 18:30 ago. 25 2 [PER…" at bounding box center [671, 443] width 1342 height 357
click at [267, 582] on div "No hay notas para este servicio. Haz clic para agregar una 18:30 ago. 25 2 [PER…" at bounding box center [671, 443] width 1342 height 357
click at [915, 491] on span "subject" at bounding box center [901, 494] width 29 height 24
click at [910, 491] on icon "subject" at bounding box center [902, 494] width 24 height 24
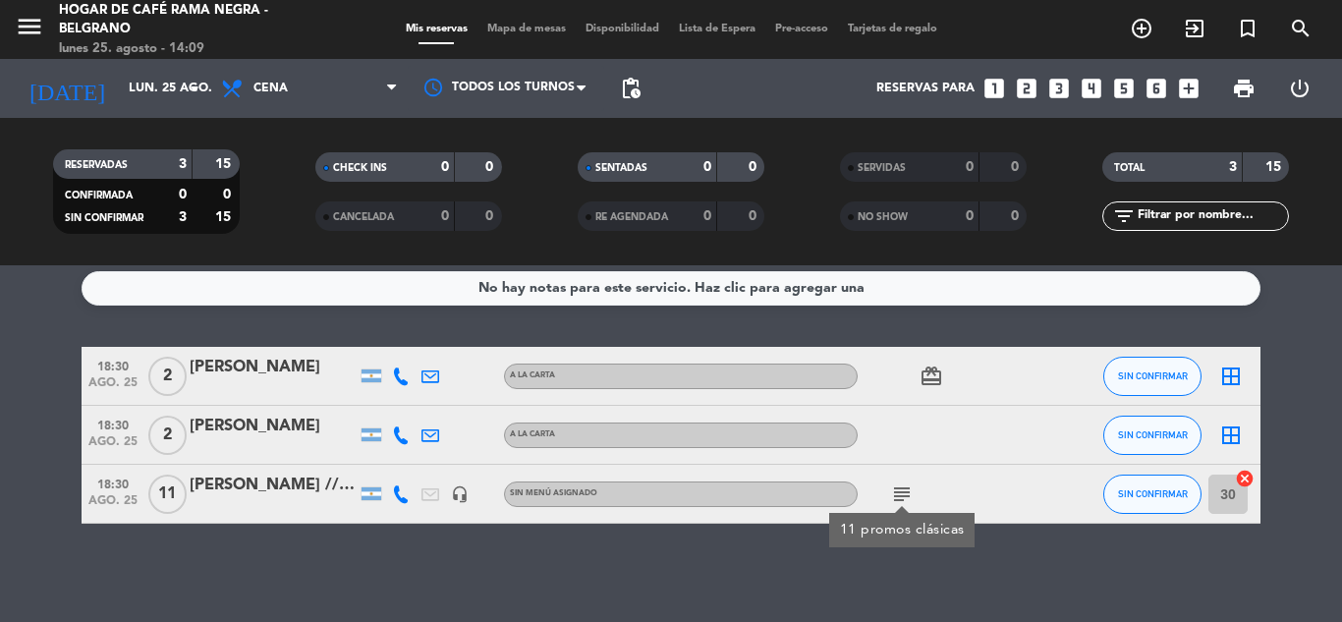
click at [895, 580] on div "No hay notas para este servicio. Haz clic para agregar una 18:30 ago. 25 2 [PER…" at bounding box center [671, 443] width 1342 height 357
